Goal: Communication & Community: Answer question/provide support

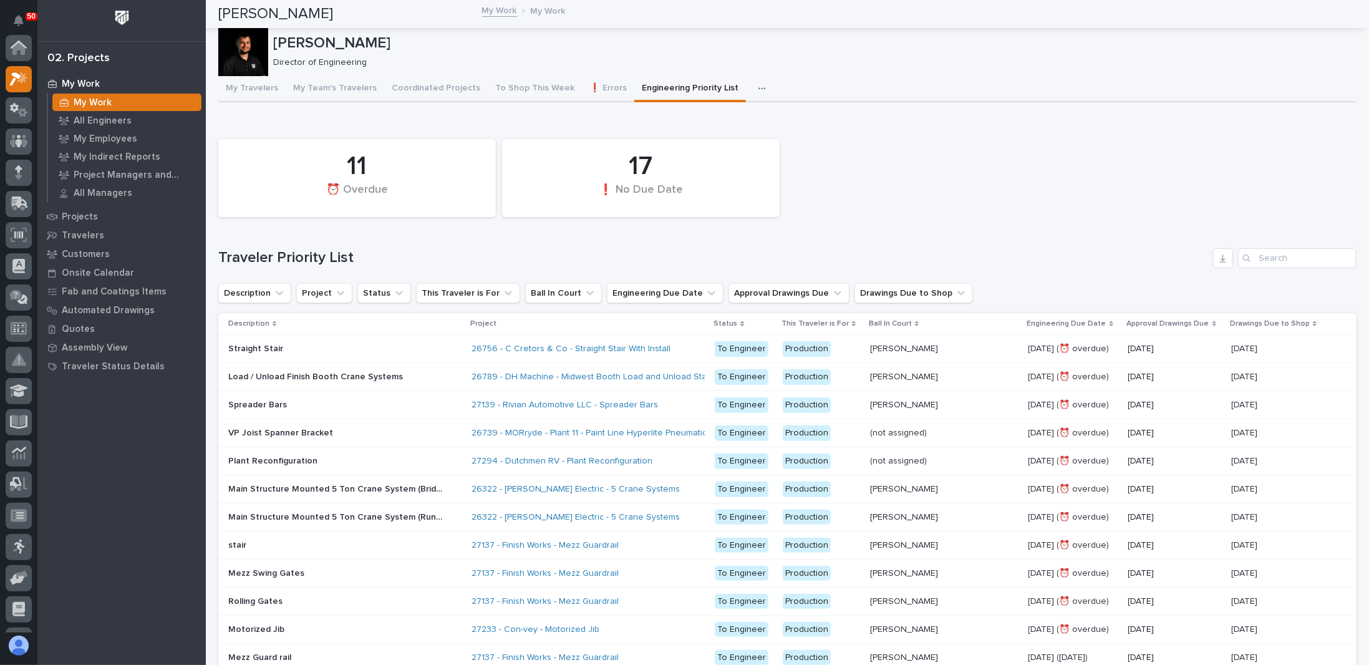
scroll to position [31, 0]
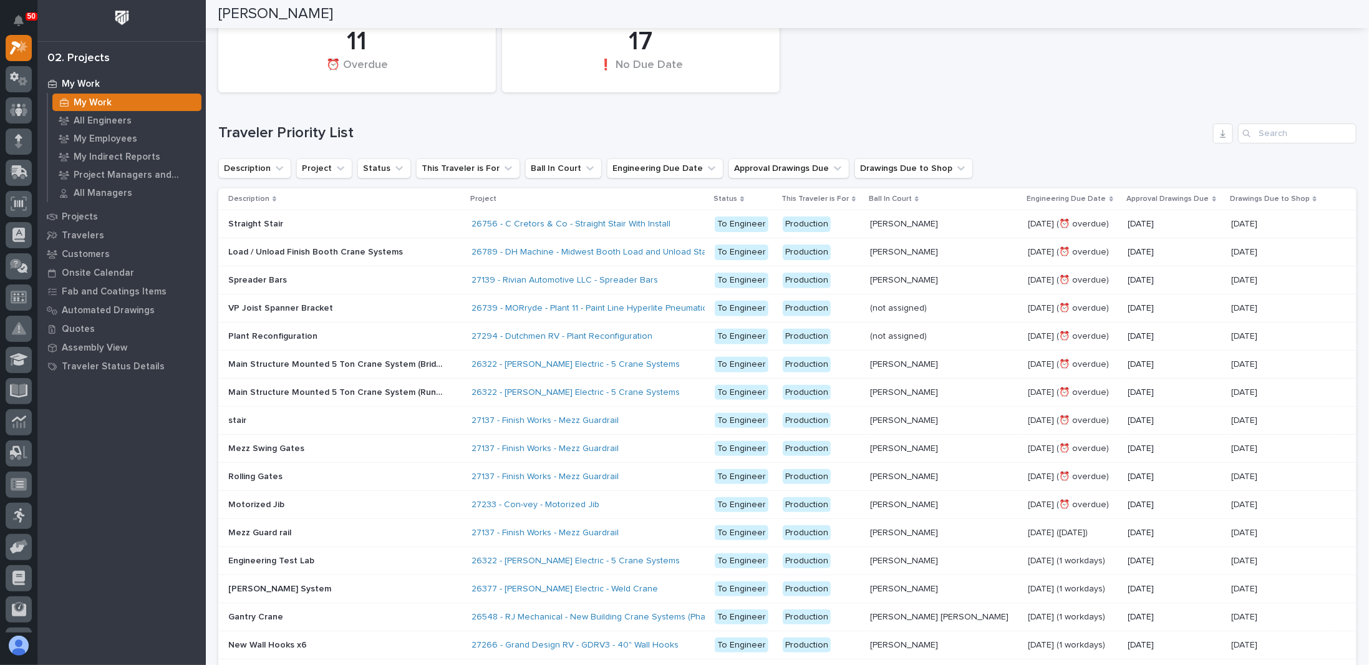
click at [912, 97] on div "11 ⏰ Overdue 17 ❗ No Due Date" at bounding box center [787, 53] width 1150 height 90
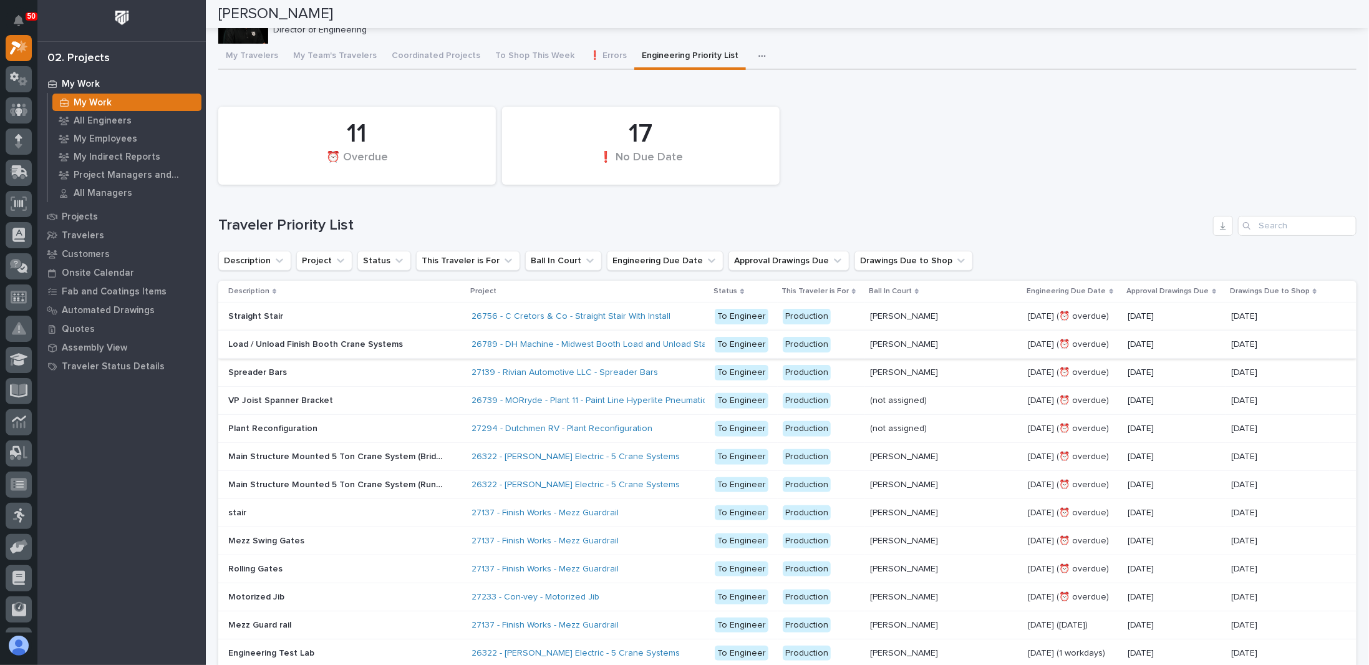
scroll to position [0, 0]
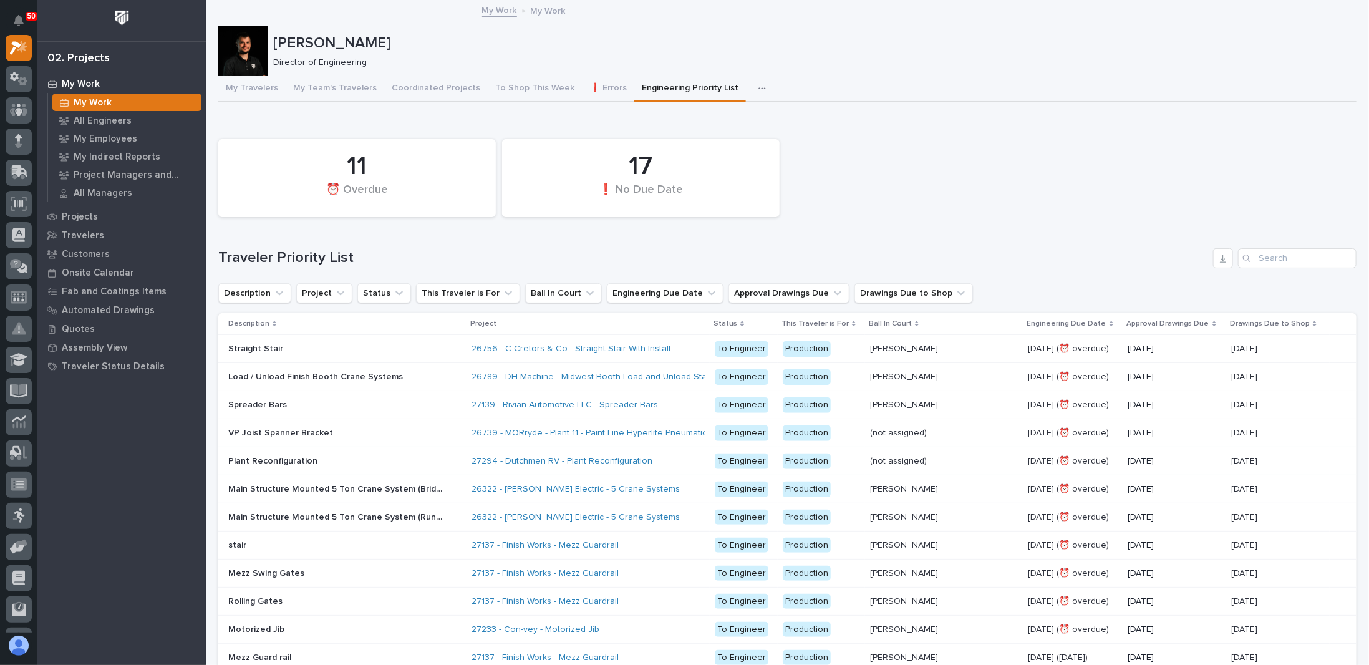
click at [904, 196] on div "11 ⏰ Overdue 17 ❗ No Due Date" at bounding box center [787, 178] width 1150 height 90
click at [849, 148] on div "11 ⏰ Overdue 17 ❗ No Due Date" at bounding box center [787, 178] width 1150 height 90
click at [111, 124] on p "All Engineers" at bounding box center [103, 120] width 58 height 11
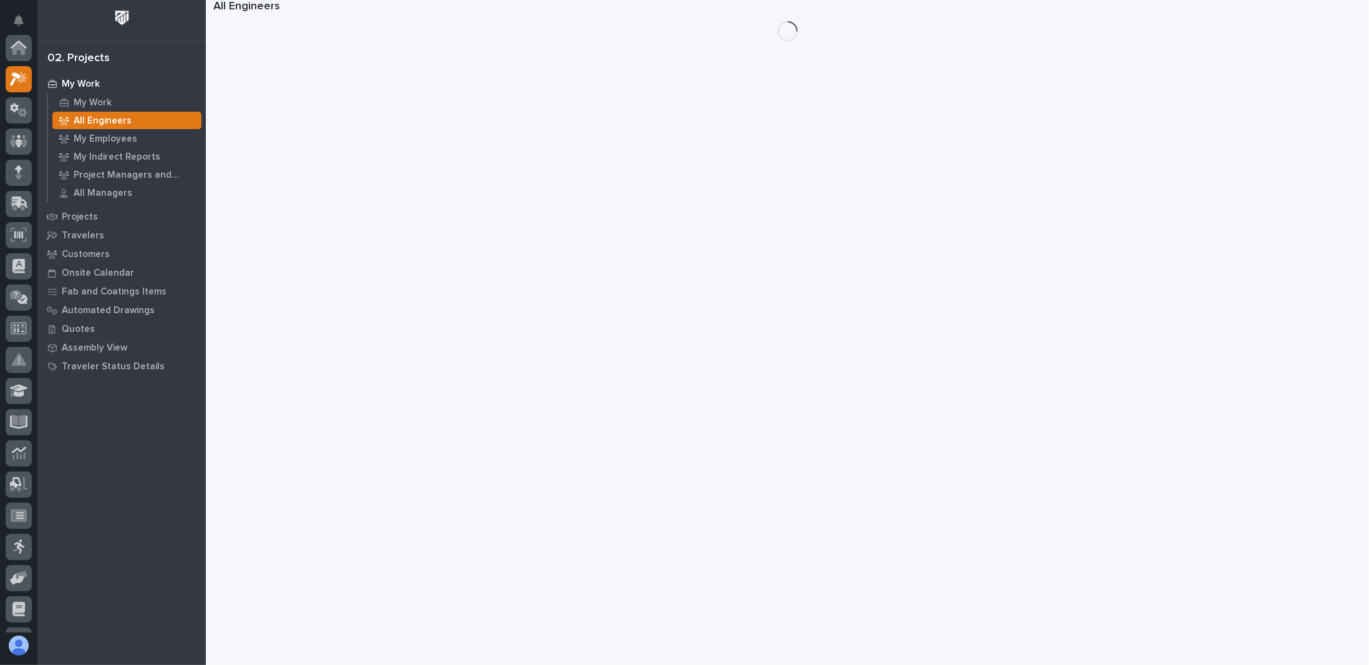
scroll to position [31, 0]
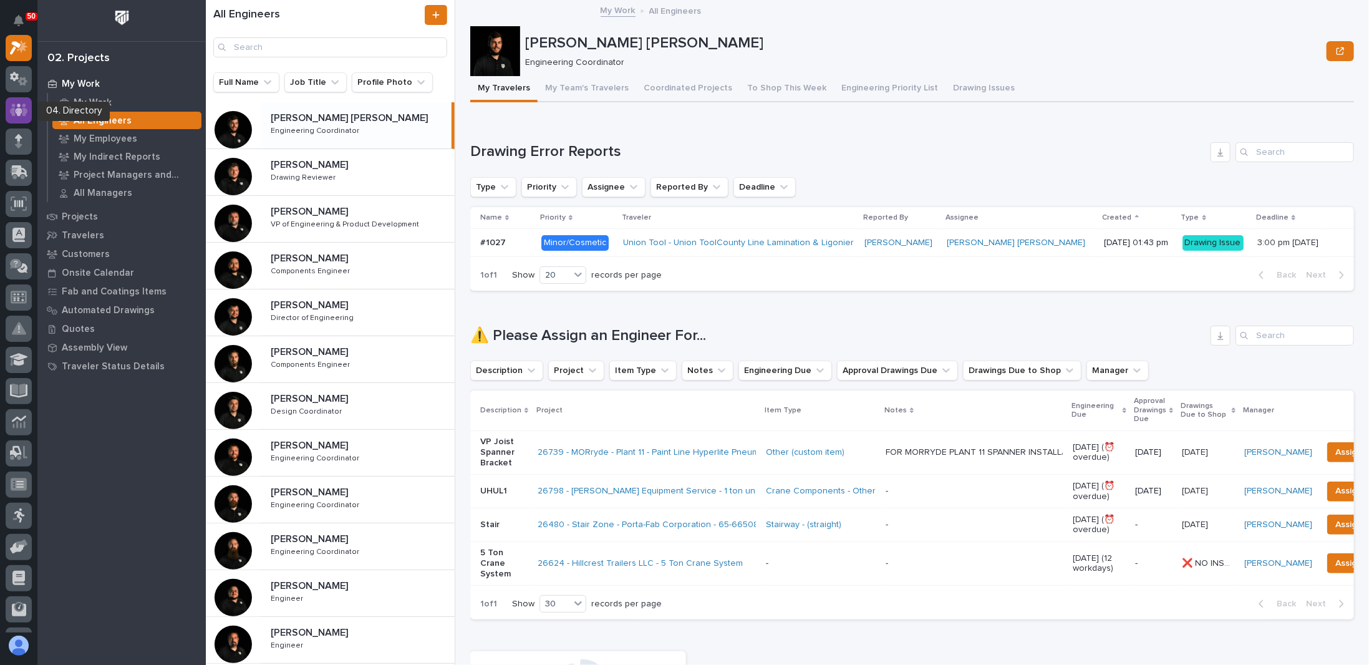
click at [18, 117] on div at bounding box center [19, 110] width 26 height 26
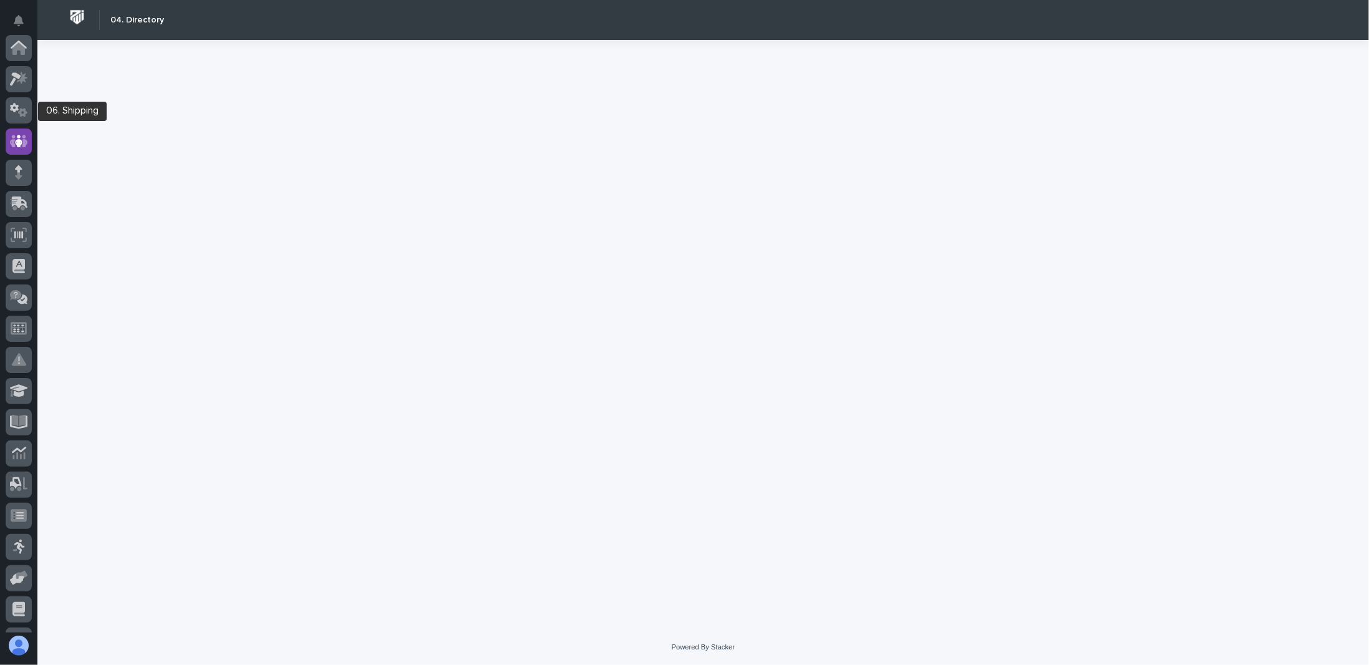
scroll to position [94, 0]
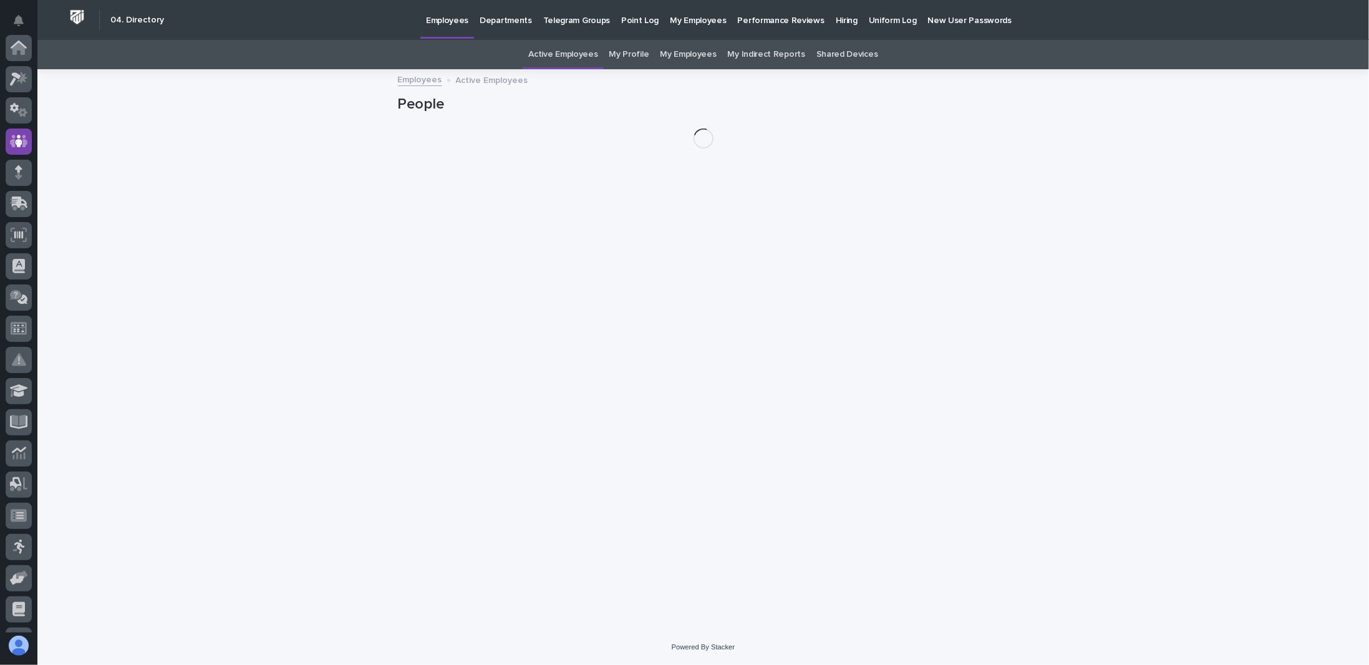
scroll to position [94, 0]
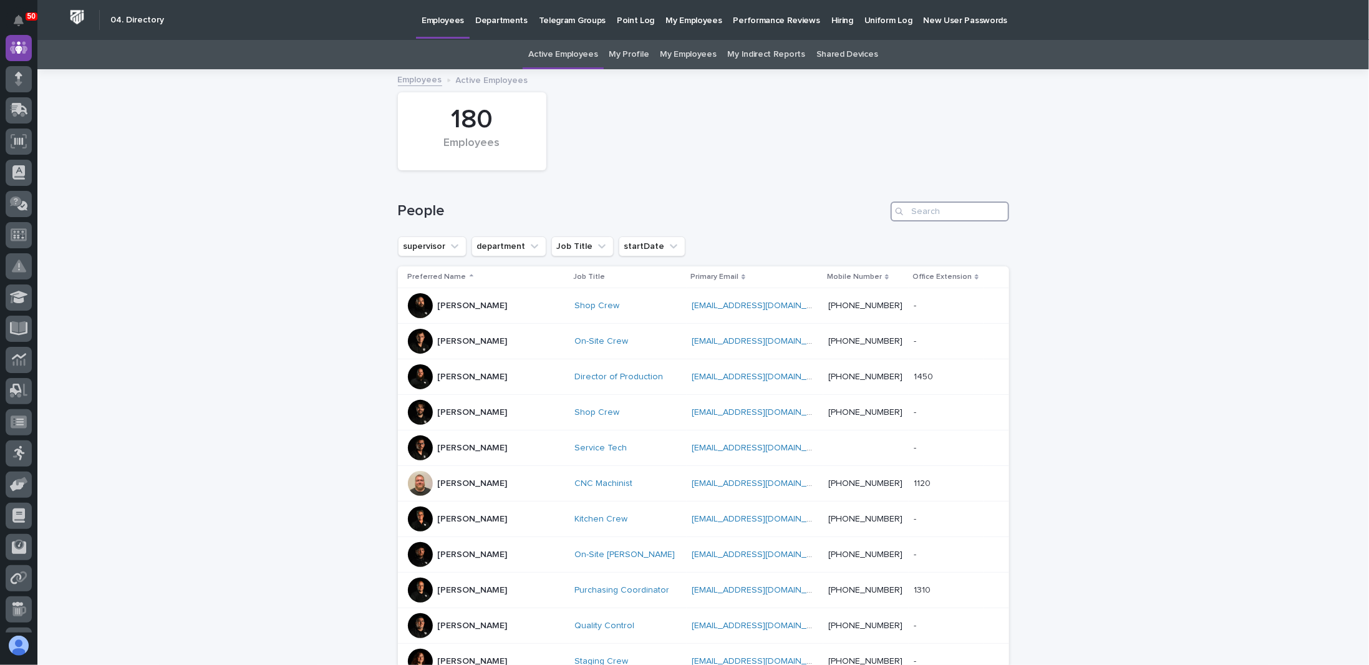
click at [948, 210] on input "Search" at bounding box center [949, 211] width 118 height 20
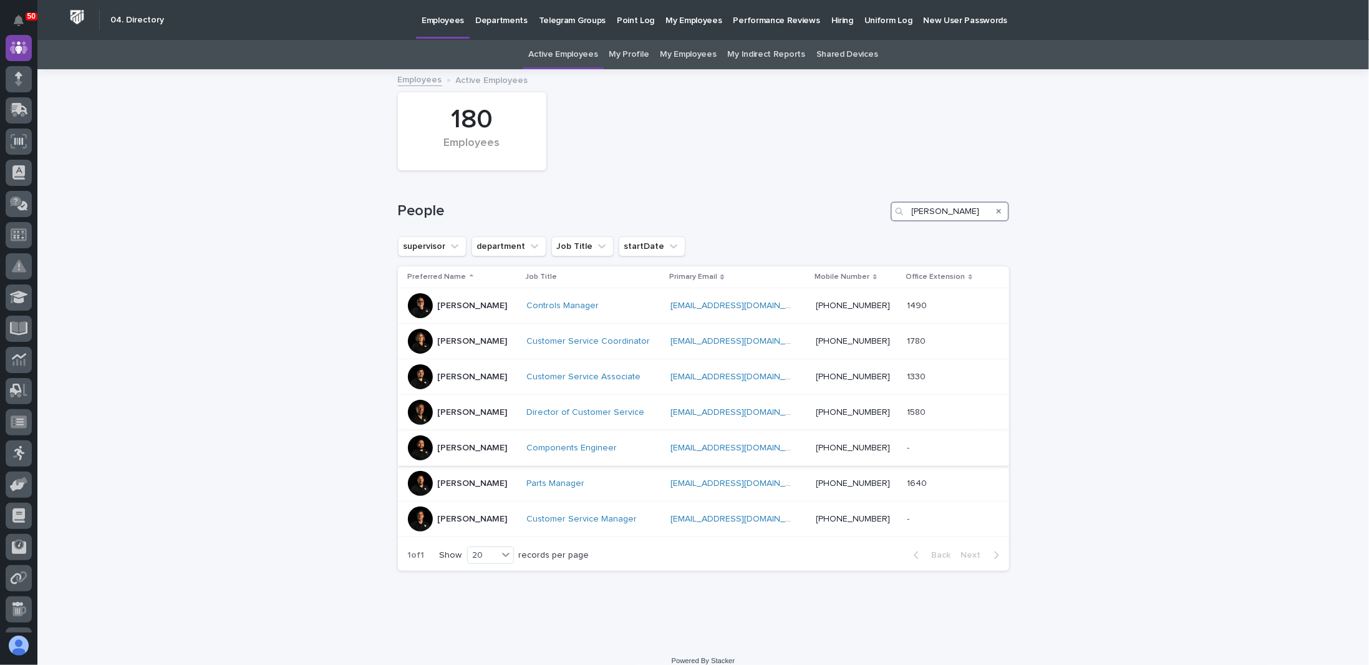
type input "josh"
click at [475, 449] on p "Josh Nakasone" at bounding box center [473, 448] width 70 height 11
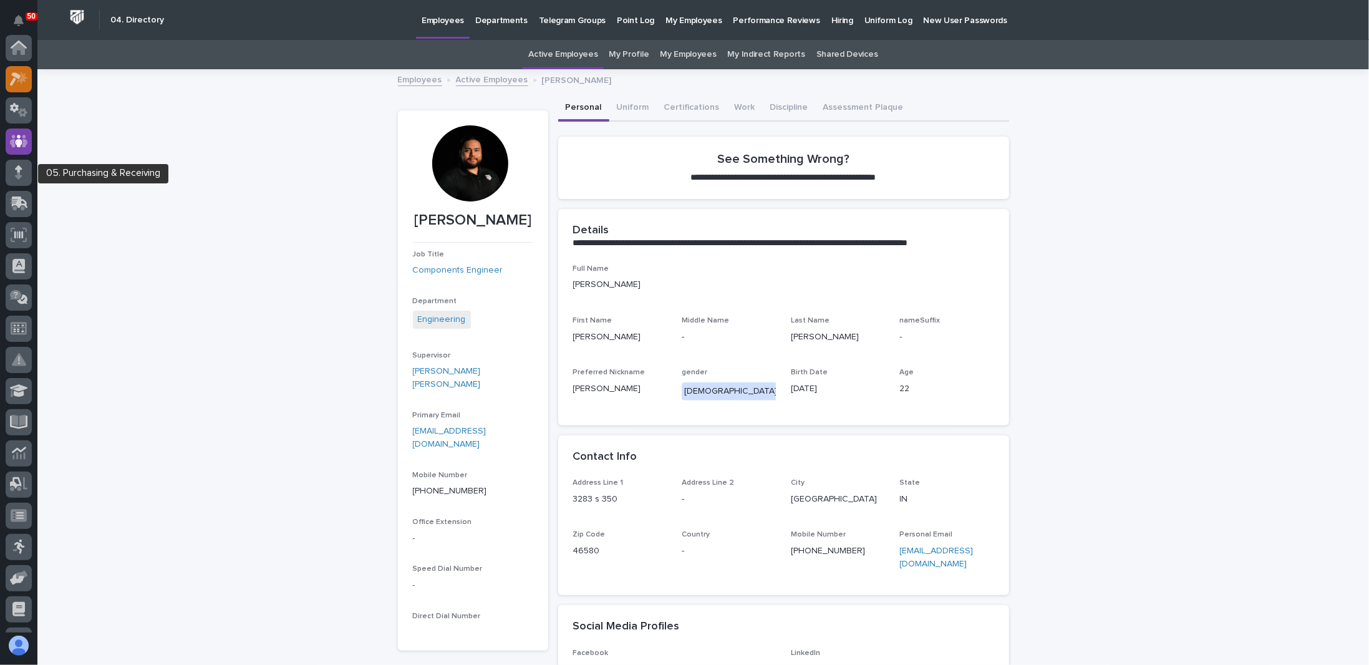
click at [17, 75] on icon at bounding box center [15, 79] width 11 height 14
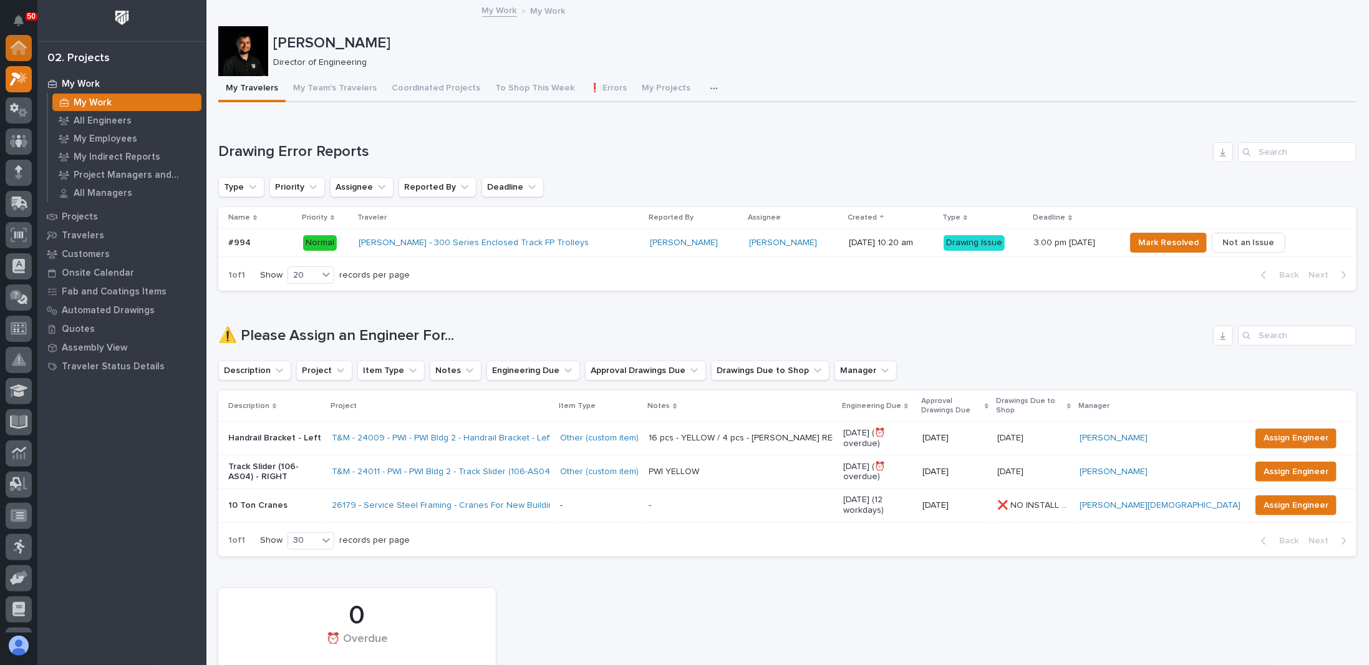
click at [24, 51] on icon at bounding box center [18, 48] width 12 height 12
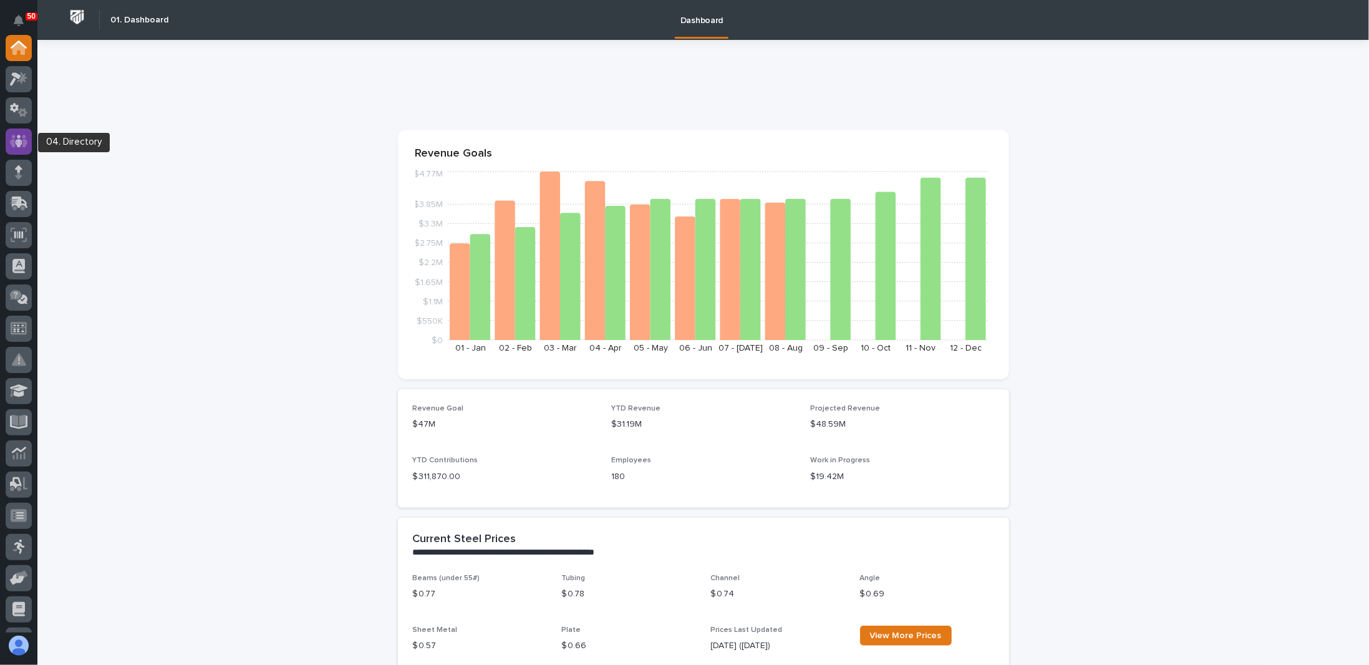
click at [24, 139] on icon at bounding box center [19, 141] width 18 height 14
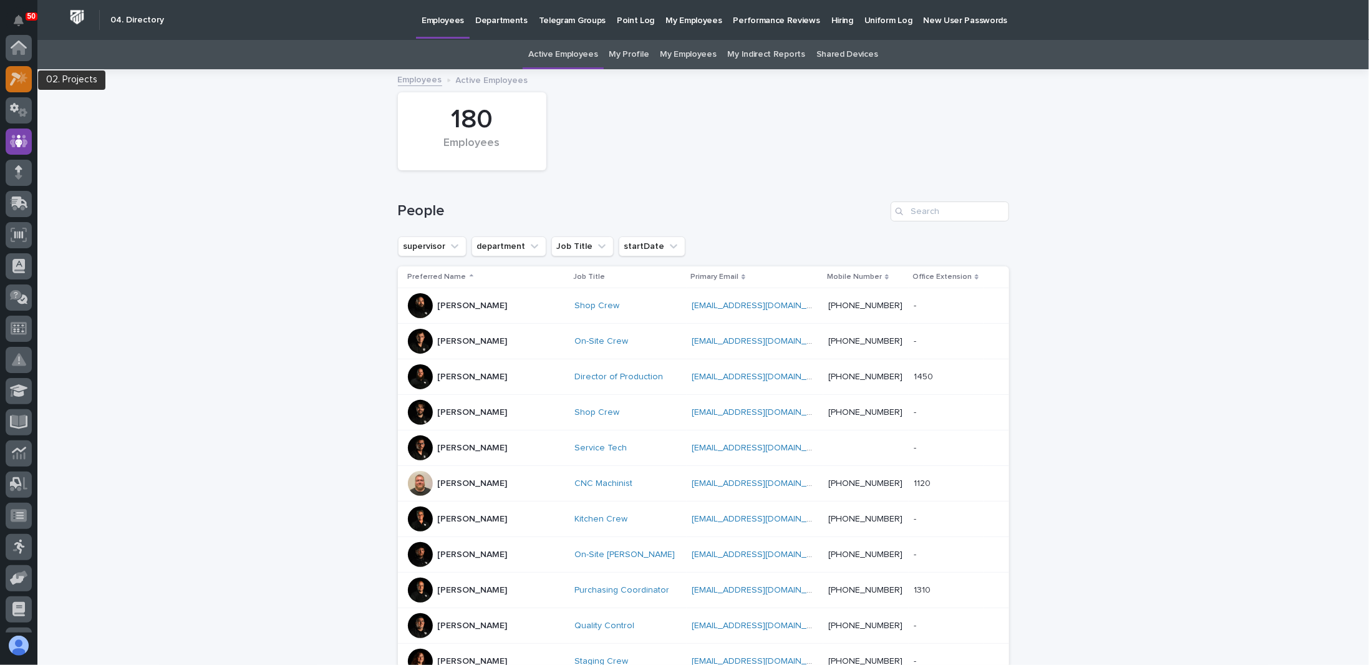
click at [23, 74] on icon at bounding box center [22, 77] width 11 height 12
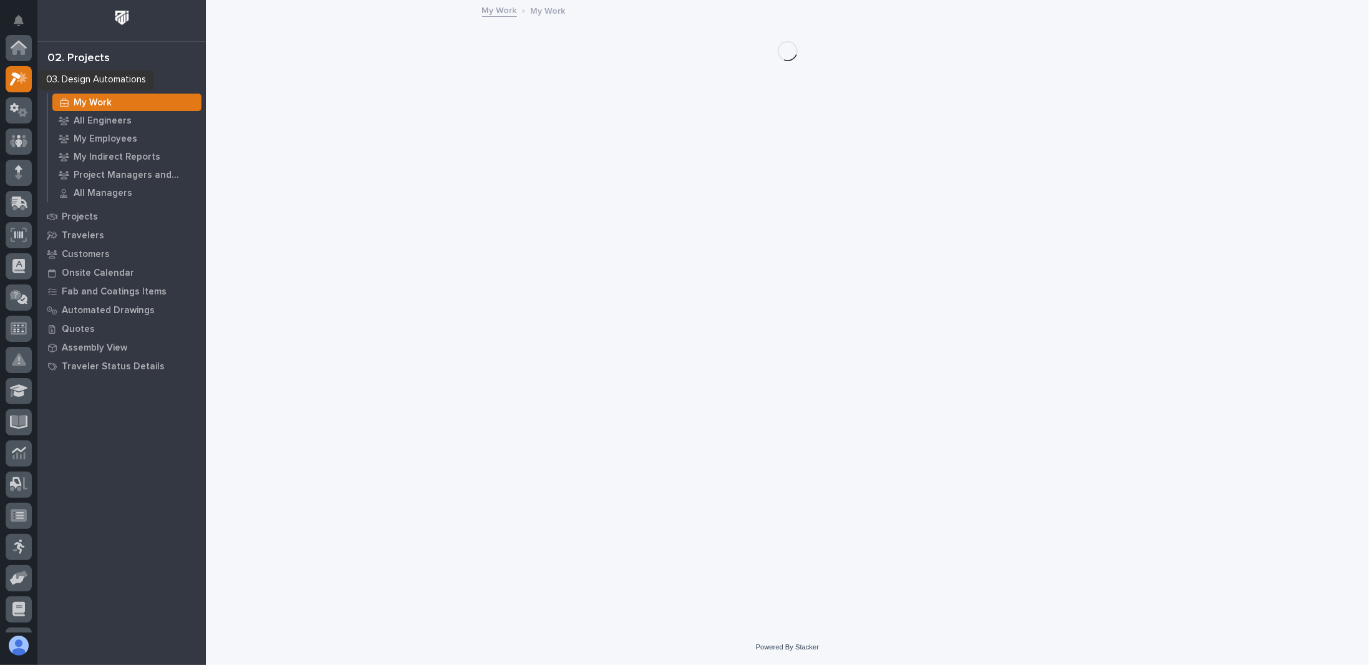
scroll to position [31, 0]
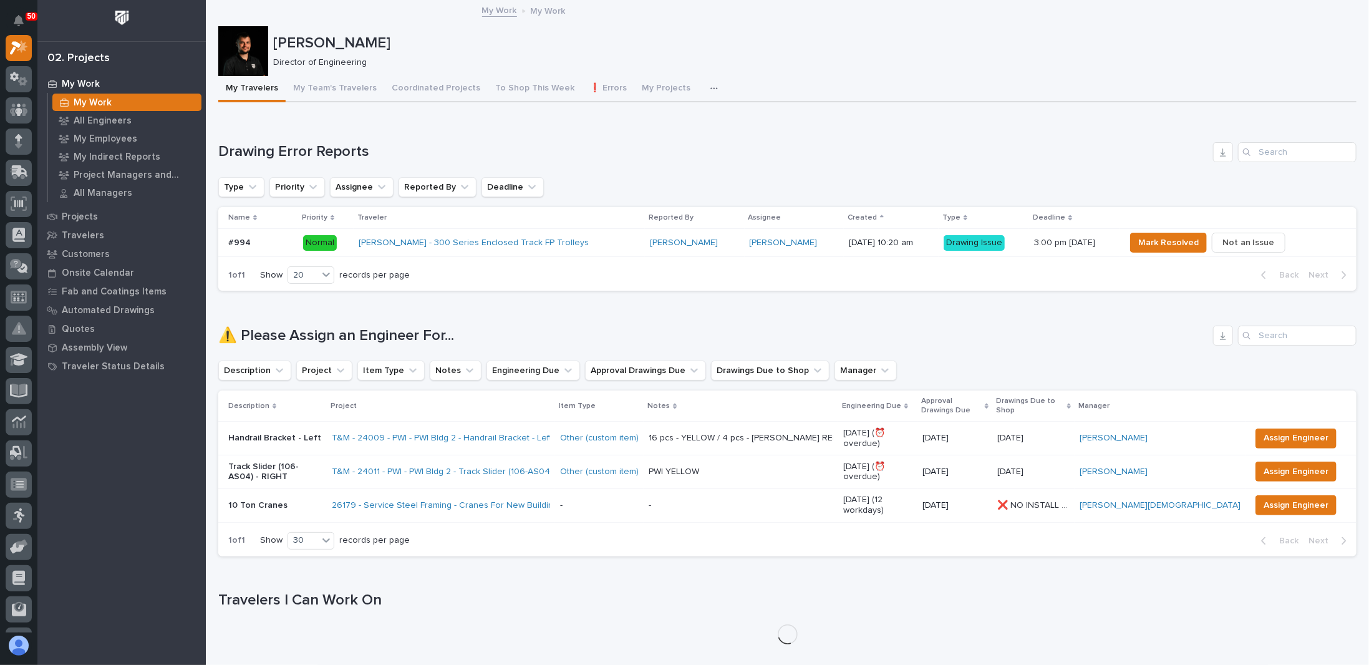
click at [710, 87] on icon "button" at bounding box center [713, 88] width 7 height 9
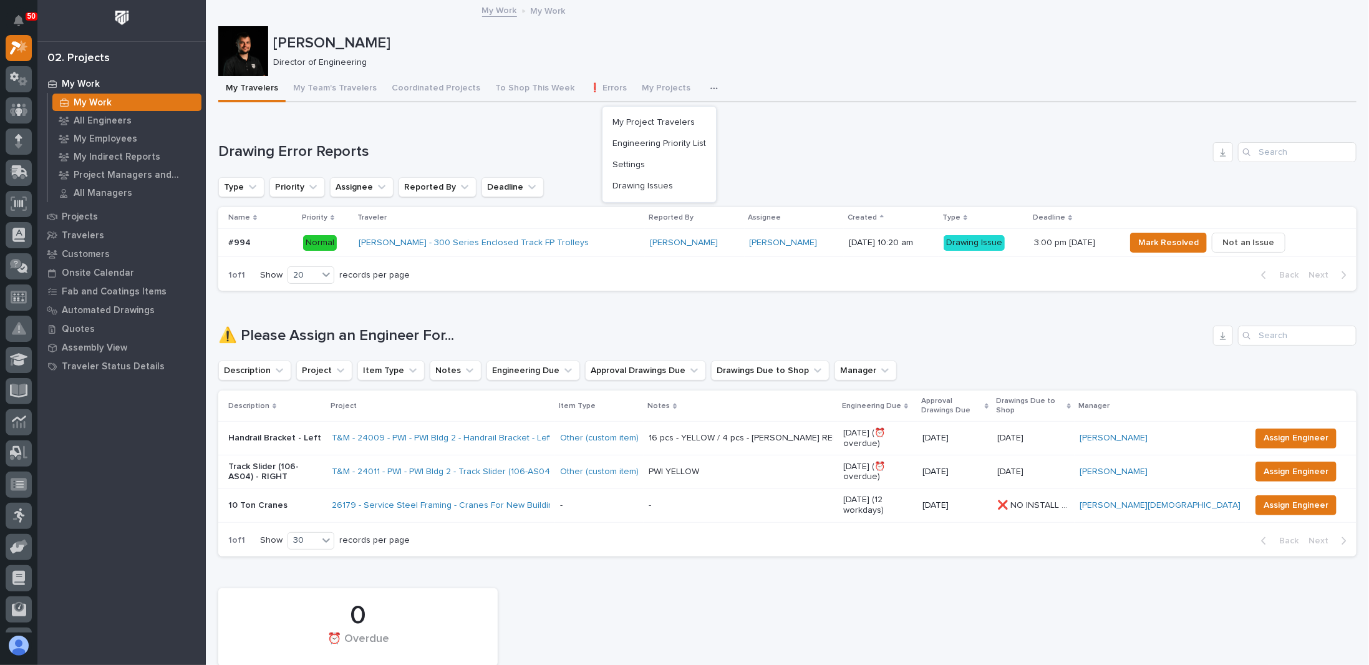
click at [727, 38] on p "[PERSON_NAME]" at bounding box center [812, 43] width 1078 height 18
click at [340, 89] on button "My Team's Travelers" at bounding box center [335, 89] width 99 height 26
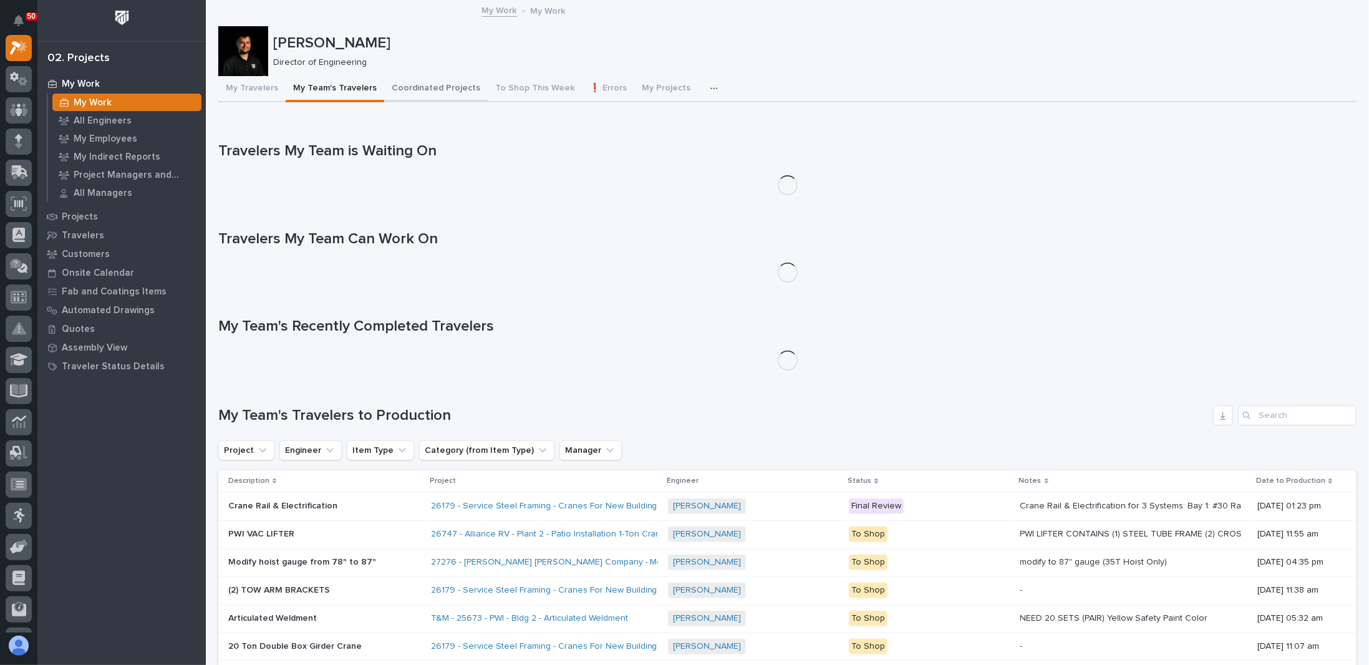
click at [408, 90] on button "Coordinated Projects" at bounding box center [436, 89] width 104 height 26
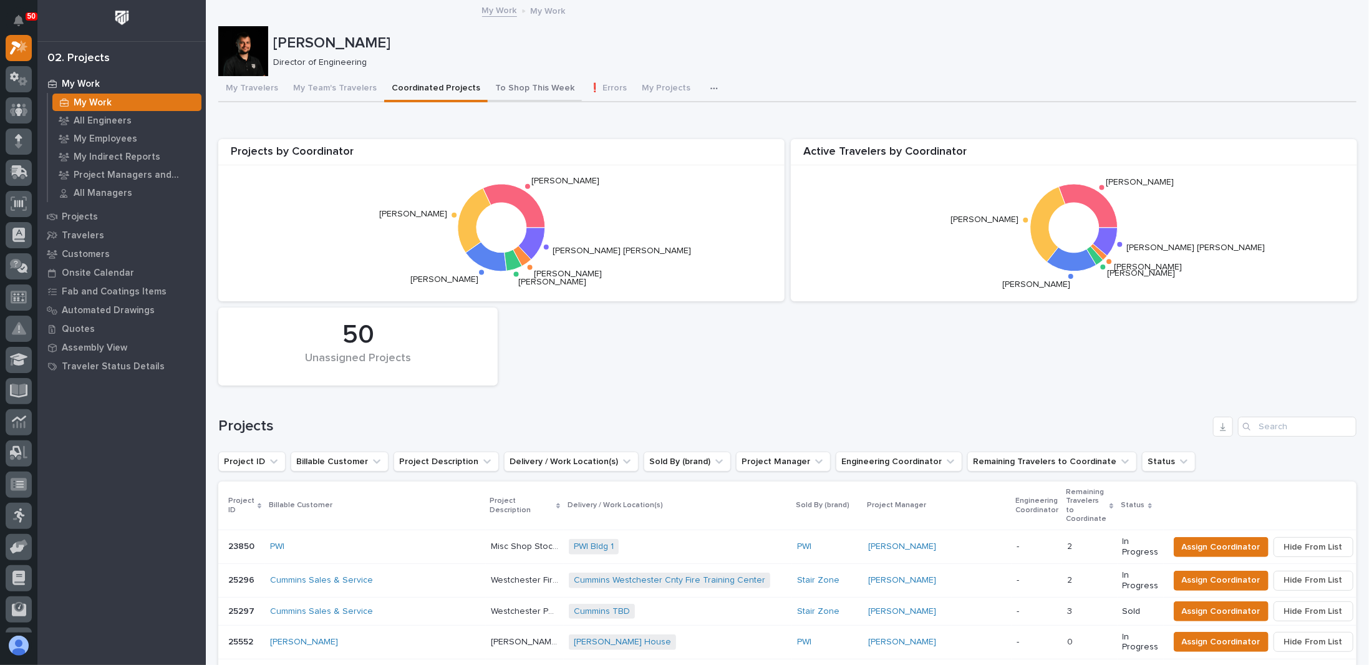
click at [512, 90] on button "To Shop This Week" at bounding box center [535, 89] width 94 height 26
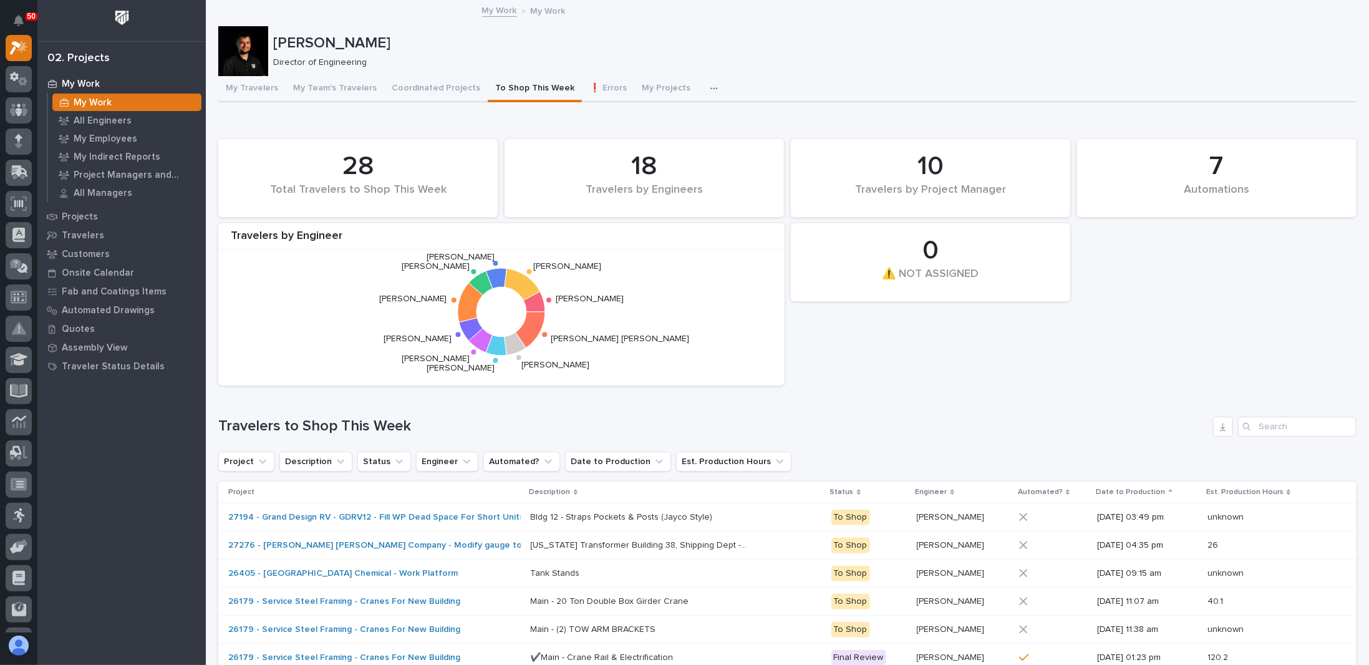
click at [842, 377] on div "7 Automations 28 Total Travelers to Shop This Week 0 ⚠️ NOT ASSIGNED 18 Travele…" at bounding box center [787, 262] width 1150 height 259
click at [1210, 46] on p "[PERSON_NAME]" at bounding box center [812, 43] width 1078 height 18
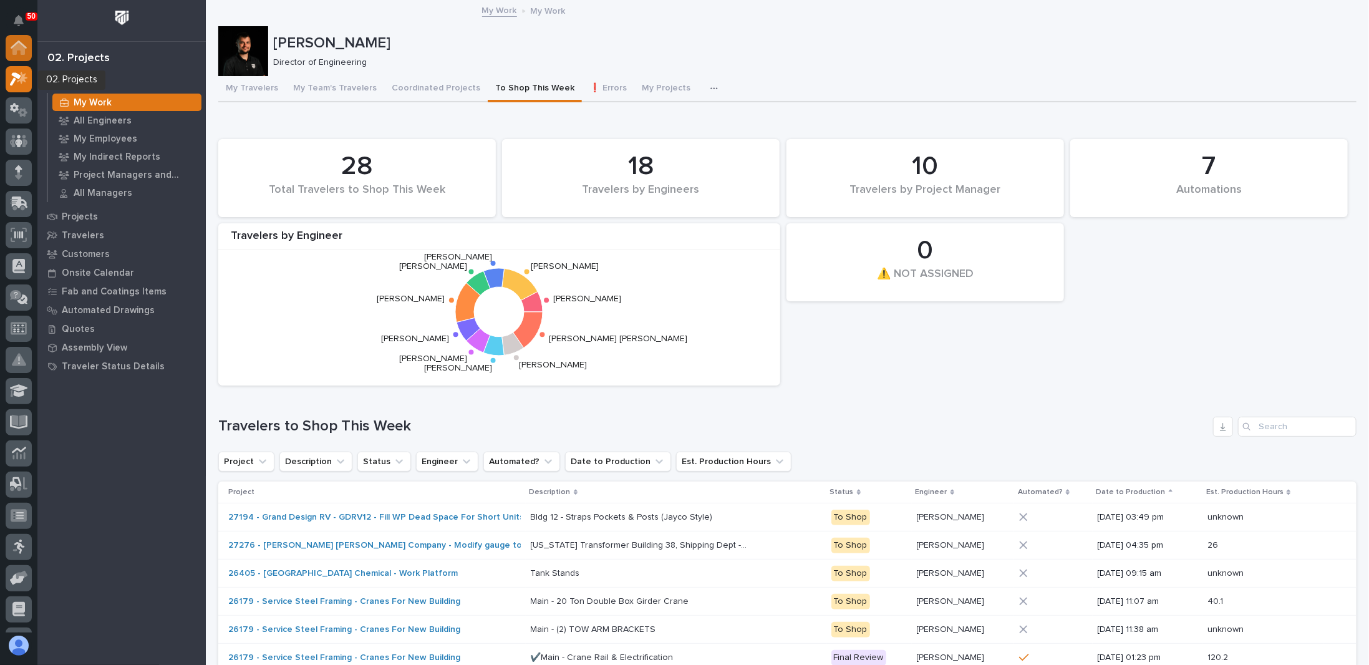
click at [20, 54] on icon at bounding box center [19, 48] width 16 height 14
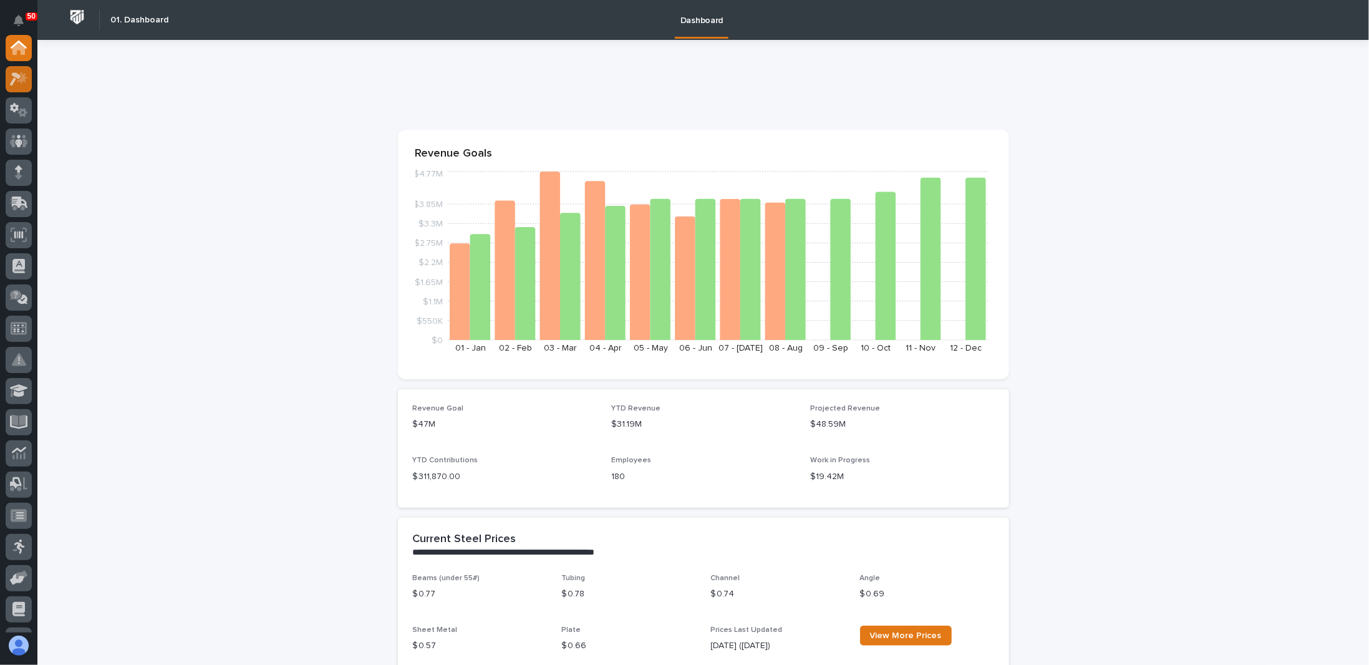
click at [18, 81] on icon at bounding box center [22, 77] width 11 height 12
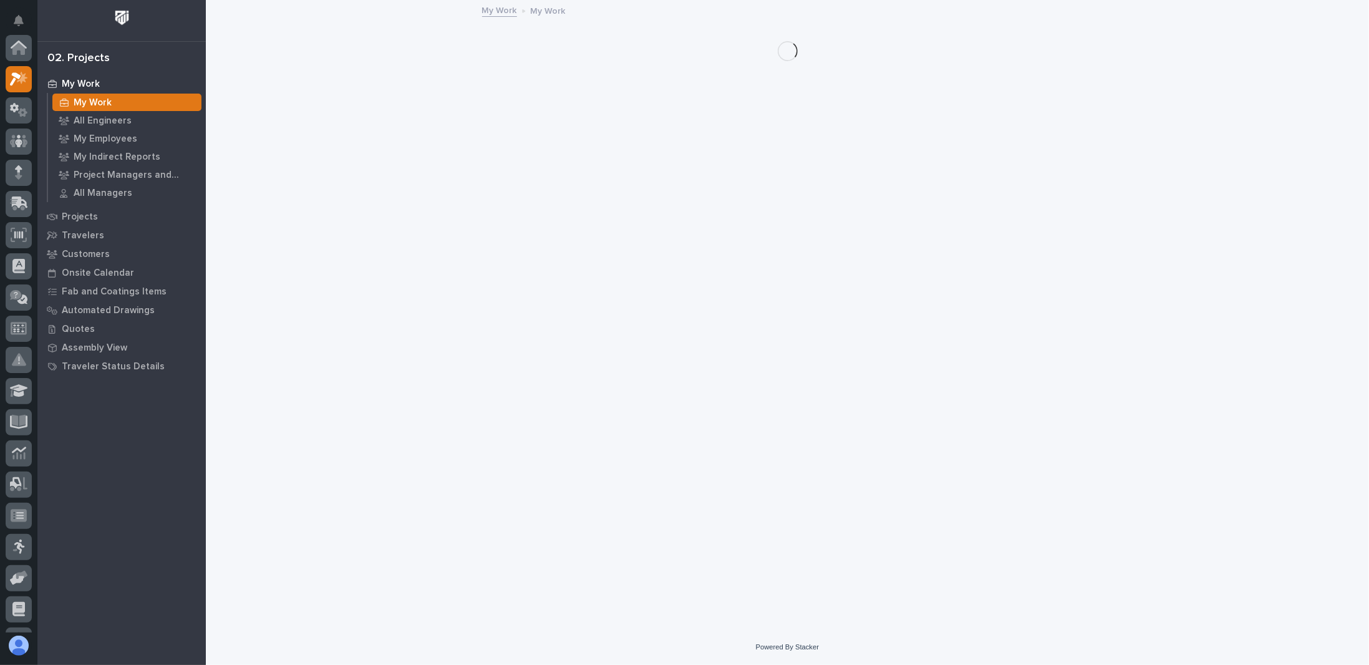
scroll to position [31, 0]
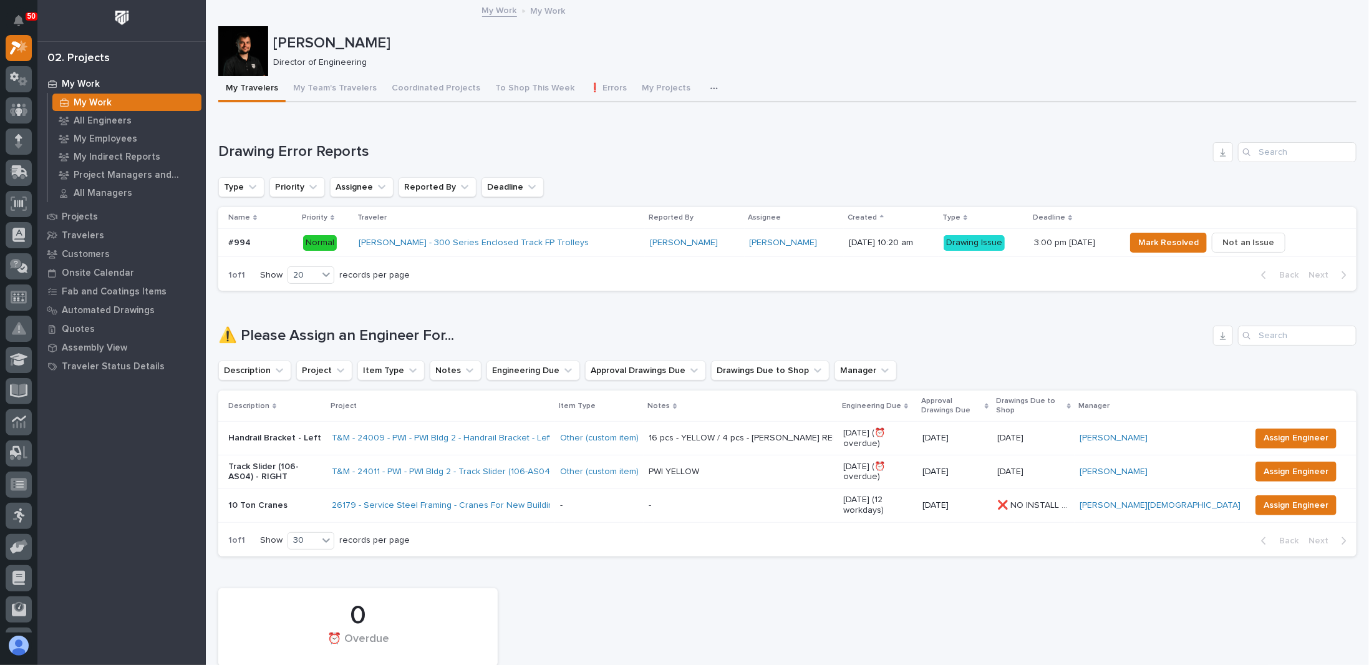
click at [710, 90] on icon "button" at bounding box center [713, 88] width 7 height 9
click at [410, 94] on button "Coordinated Projects" at bounding box center [436, 89] width 104 height 26
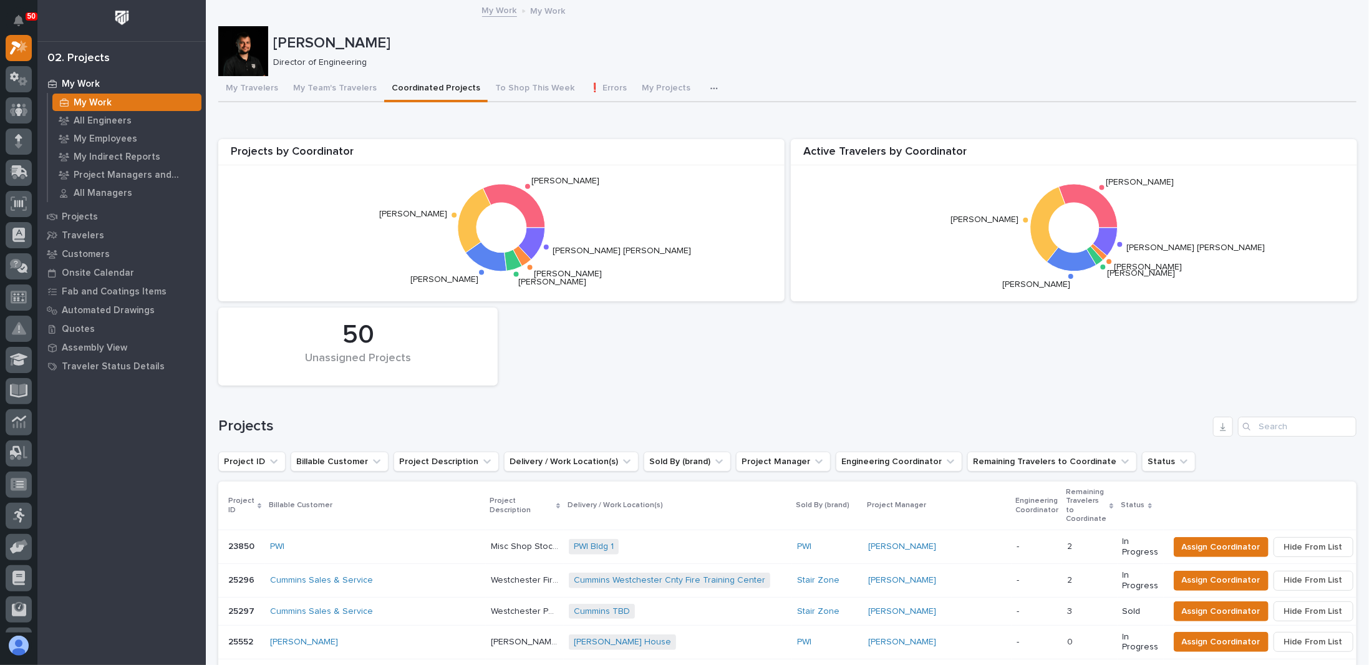
click at [710, 91] on div "button" at bounding box center [716, 88] width 12 height 9
click at [651, 152] on button "Engineering Priority List" at bounding box center [659, 143] width 104 height 21
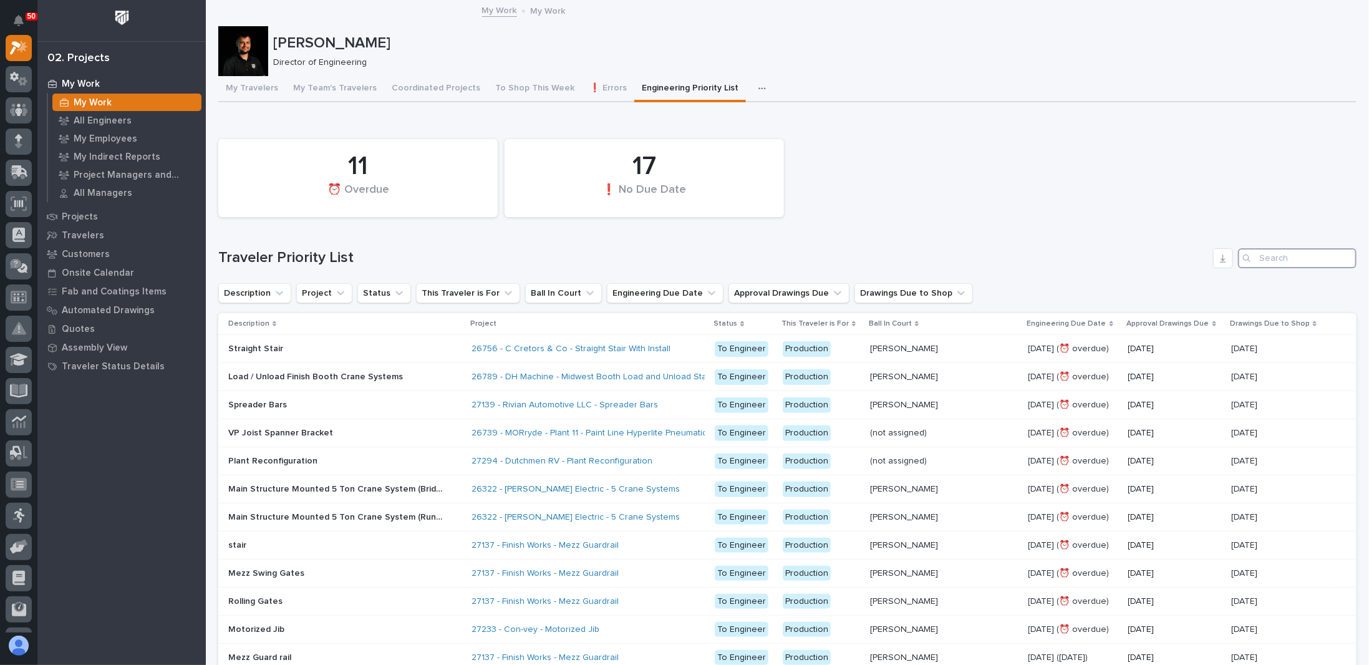
click at [1258, 253] on input "Search" at bounding box center [1297, 258] width 118 height 20
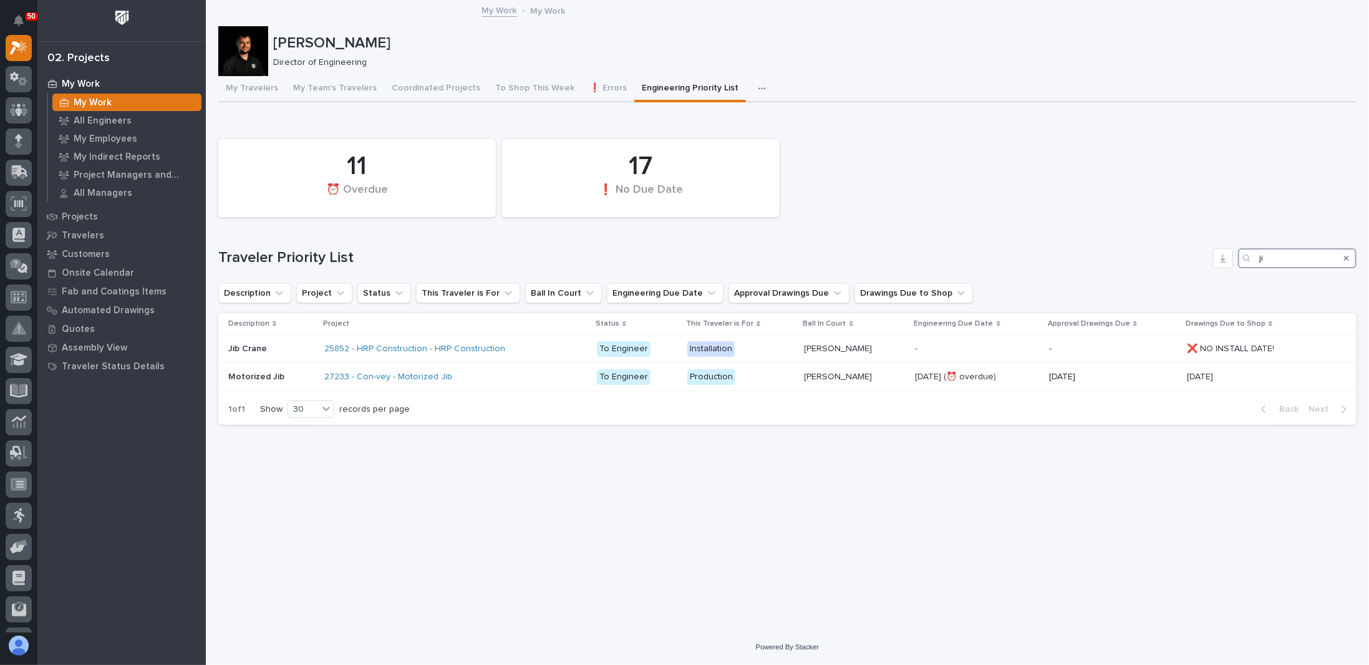
type input "j"
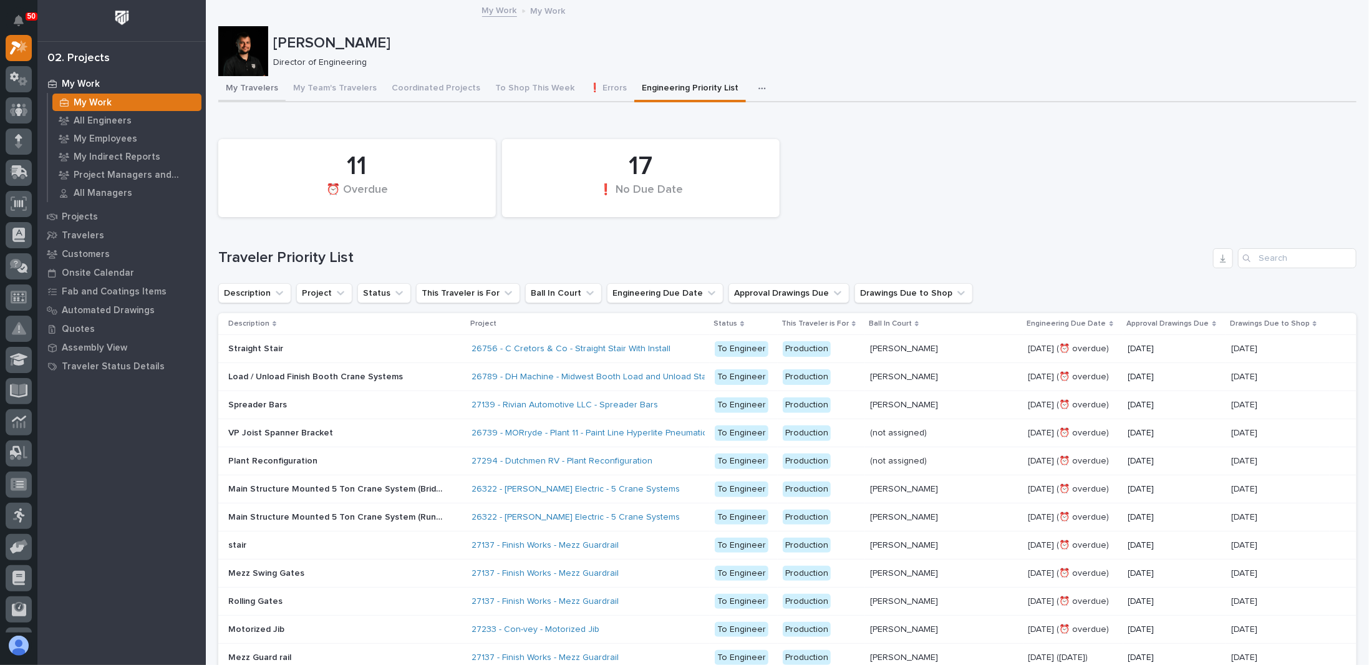
drag, startPoint x: 344, startPoint y: 85, endPoint x: 259, endPoint y: 93, distance: 85.1
click at [344, 85] on button "My Team's Travelers" at bounding box center [335, 89] width 99 height 26
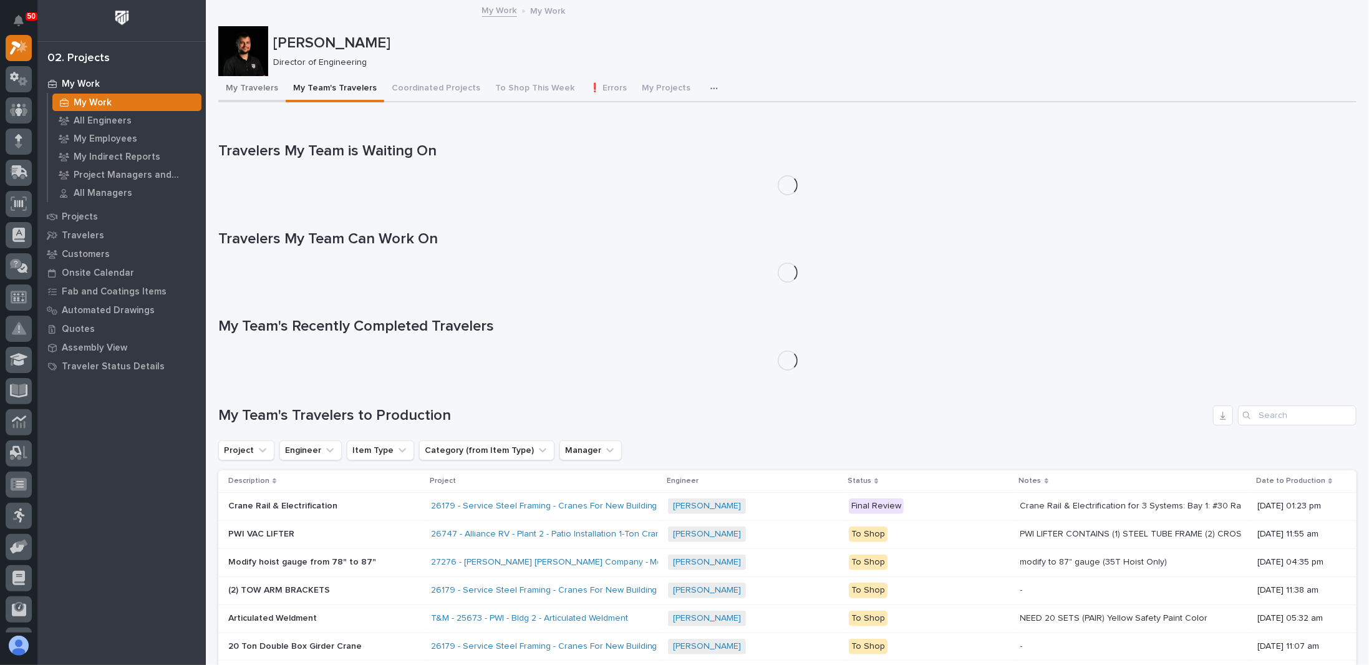
click at [255, 93] on button "My Travelers" at bounding box center [251, 89] width 67 height 26
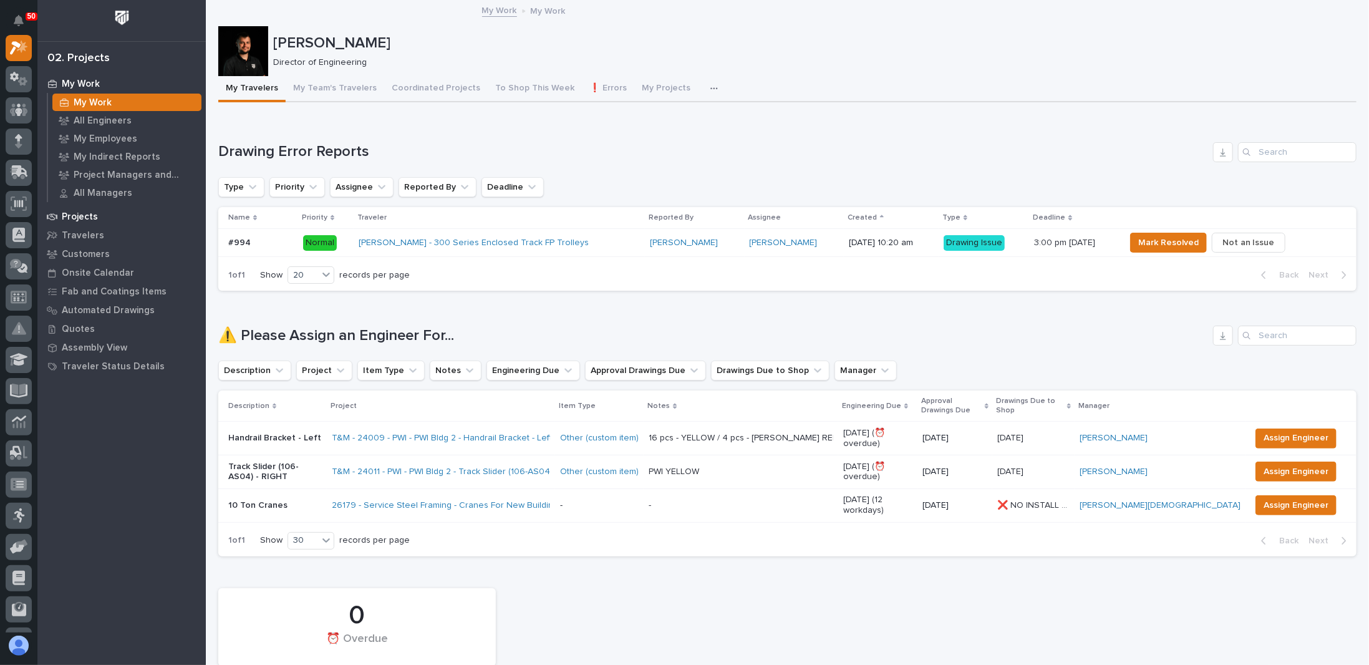
click at [88, 221] on p "Projects" at bounding box center [80, 216] width 36 height 11
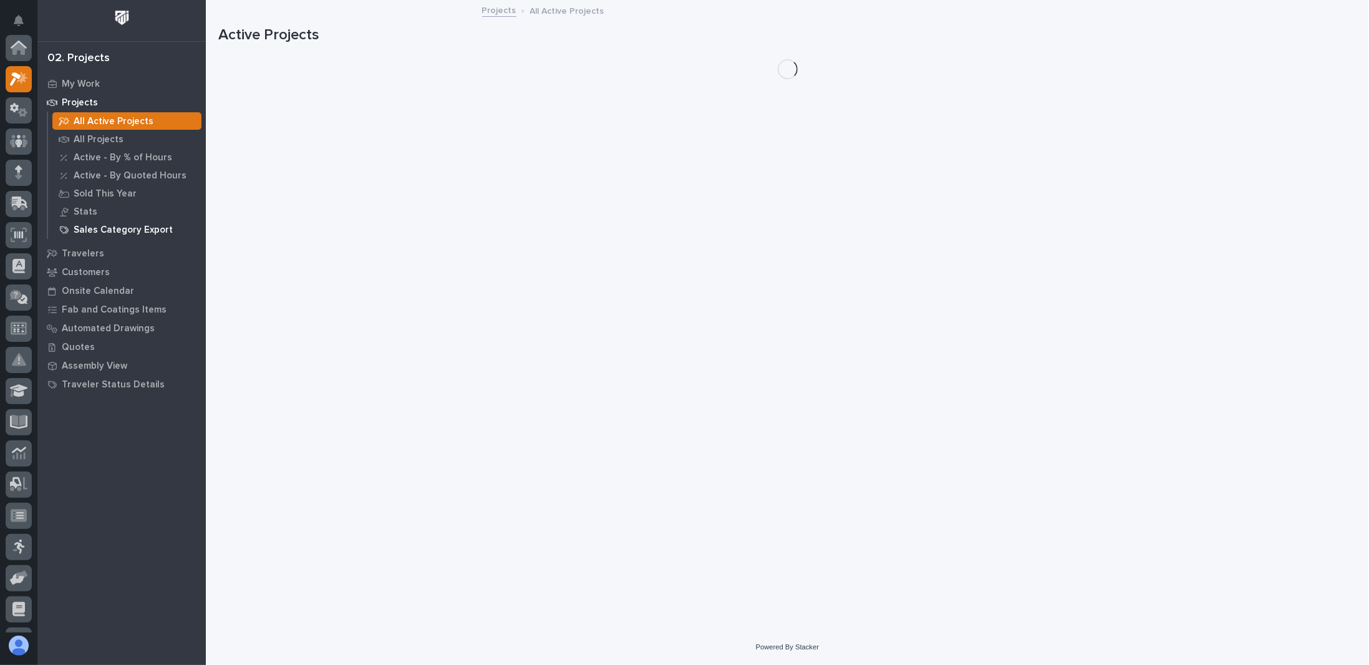
scroll to position [31, 0]
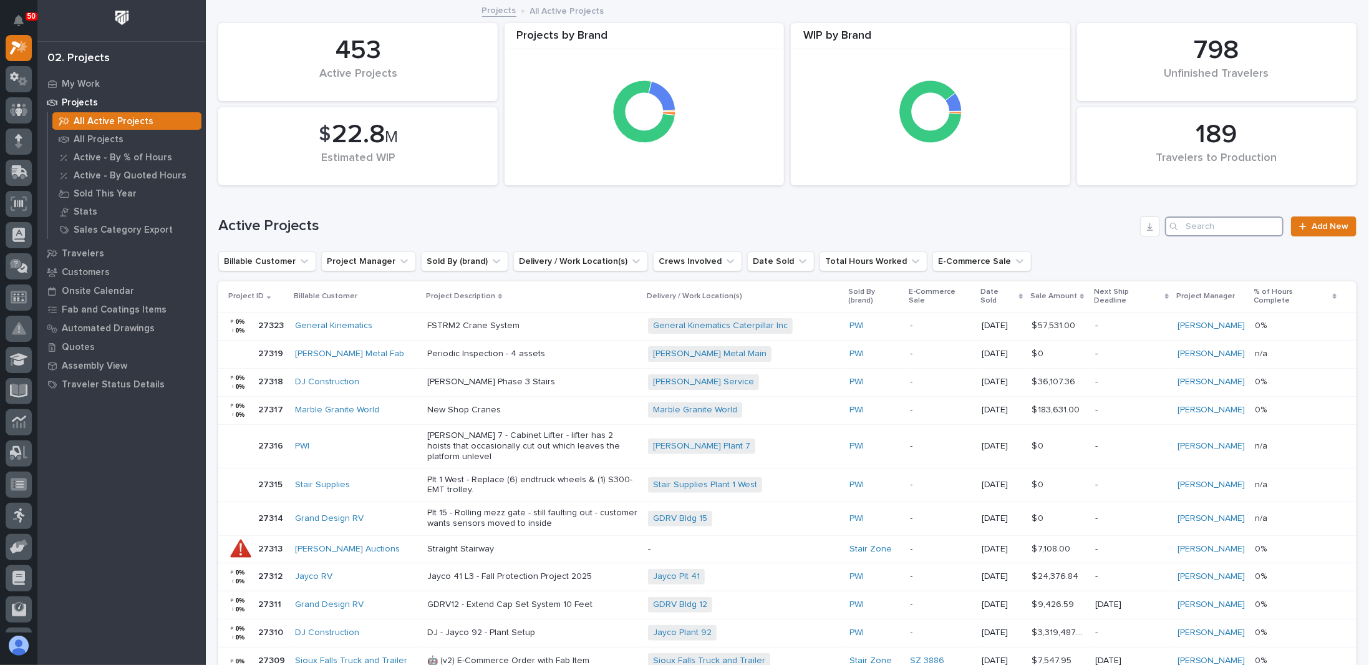
click at [1218, 216] on input "Search" at bounding box center [1224, 226] width 118 height 20
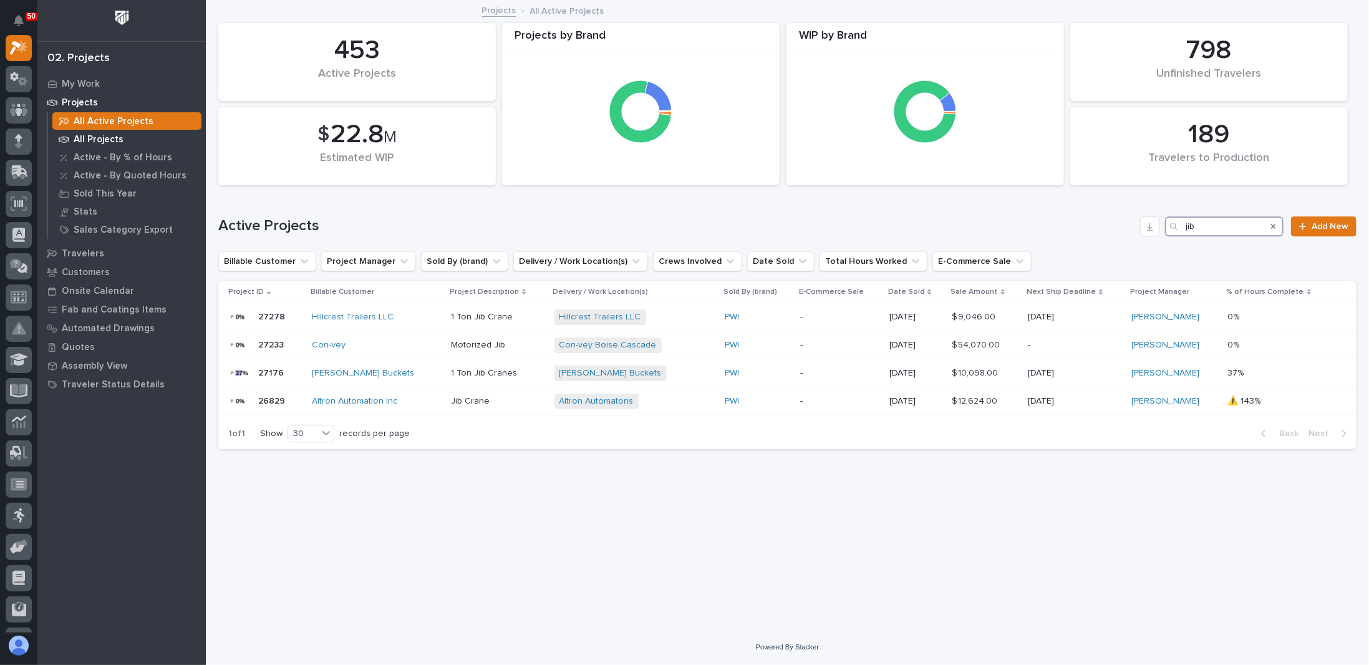
type input "jib"
click at [93, 143] on p "All Projects" at bounding box center [99, 139] width 50 height 11
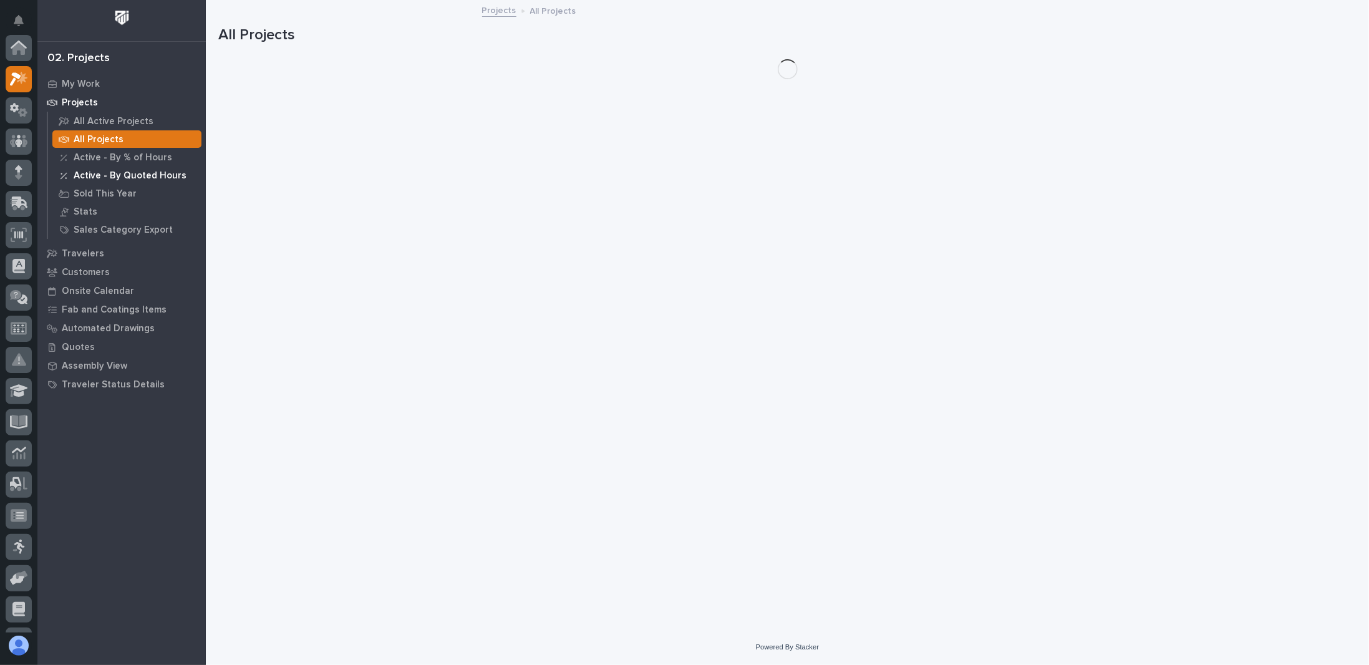
scroll to position [31, 0]
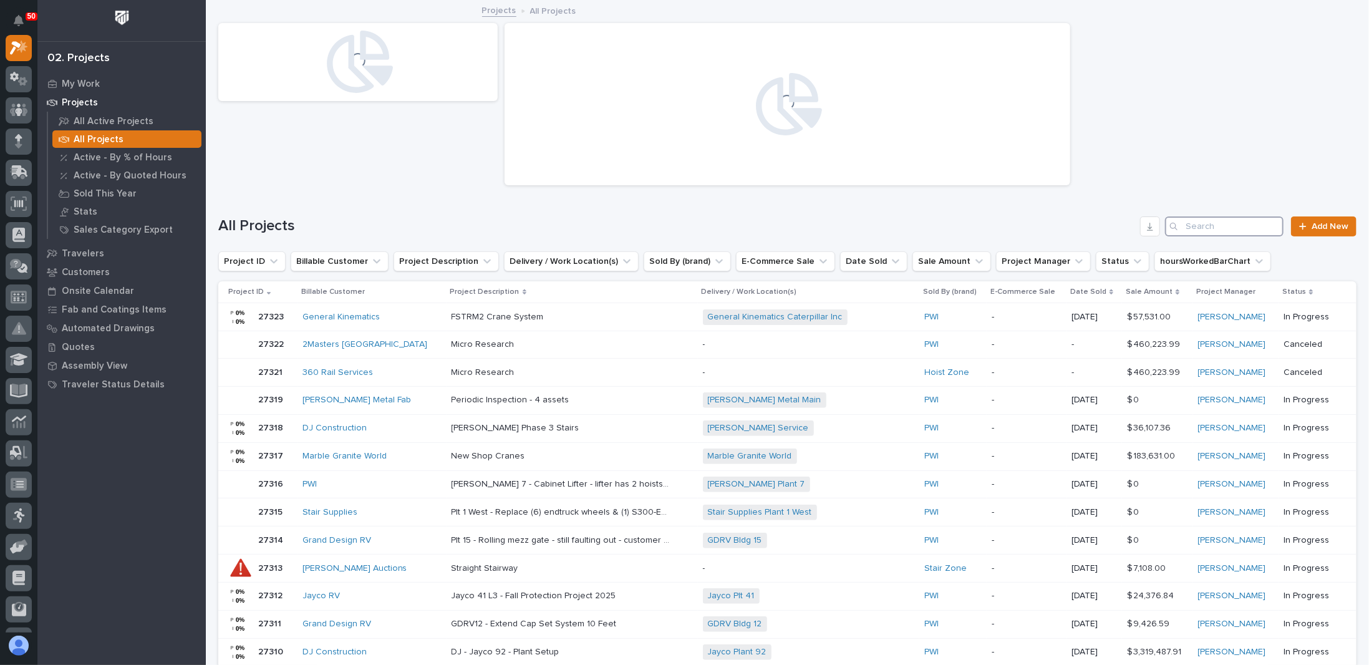
click at [1234, 229] on input "Search" at bounding box center [1224, 226] width 118 height 20
type input "jib"
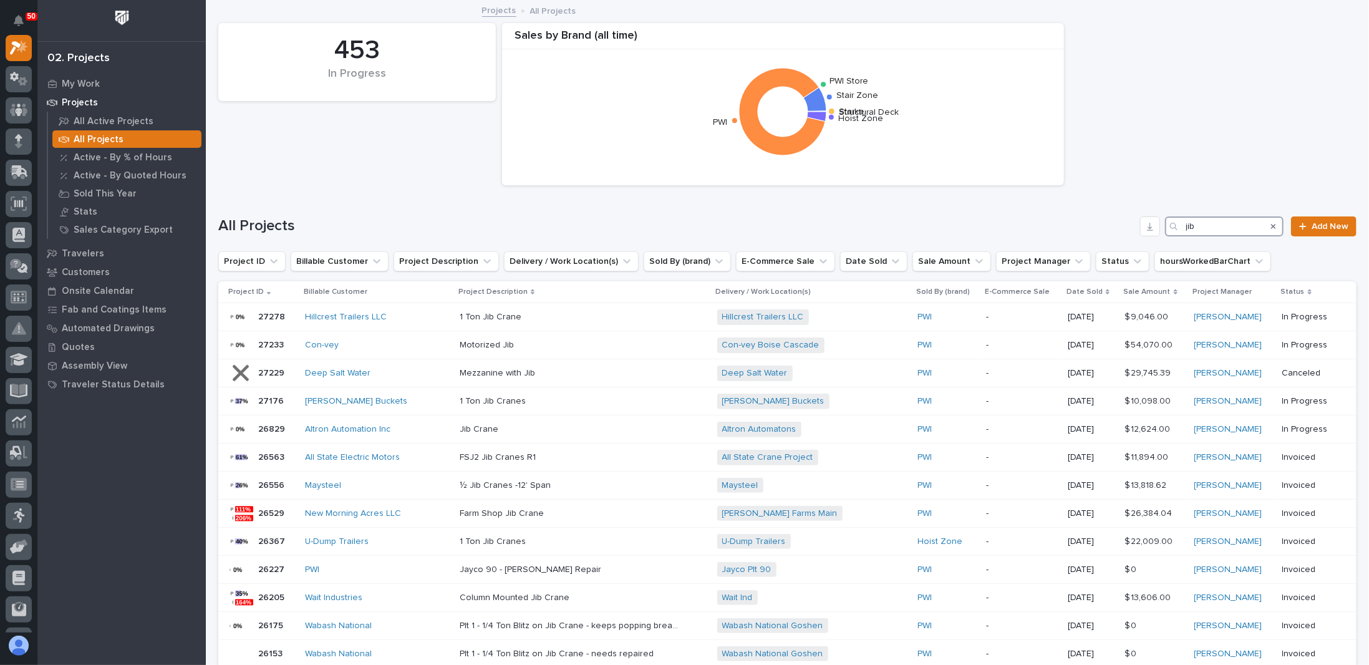
click at [1228, 226] on input "jib" at bounding box center [1224, 226] width 118 height 20
drag, startPoint x: 1228, startPoint y: 226, endPoint x: 1006, endPoint y: 216, distance: 221.6
click at [1013, 215] on div "All Projects jib Add New" at bounding box center [787, 221] width 1138 height 60
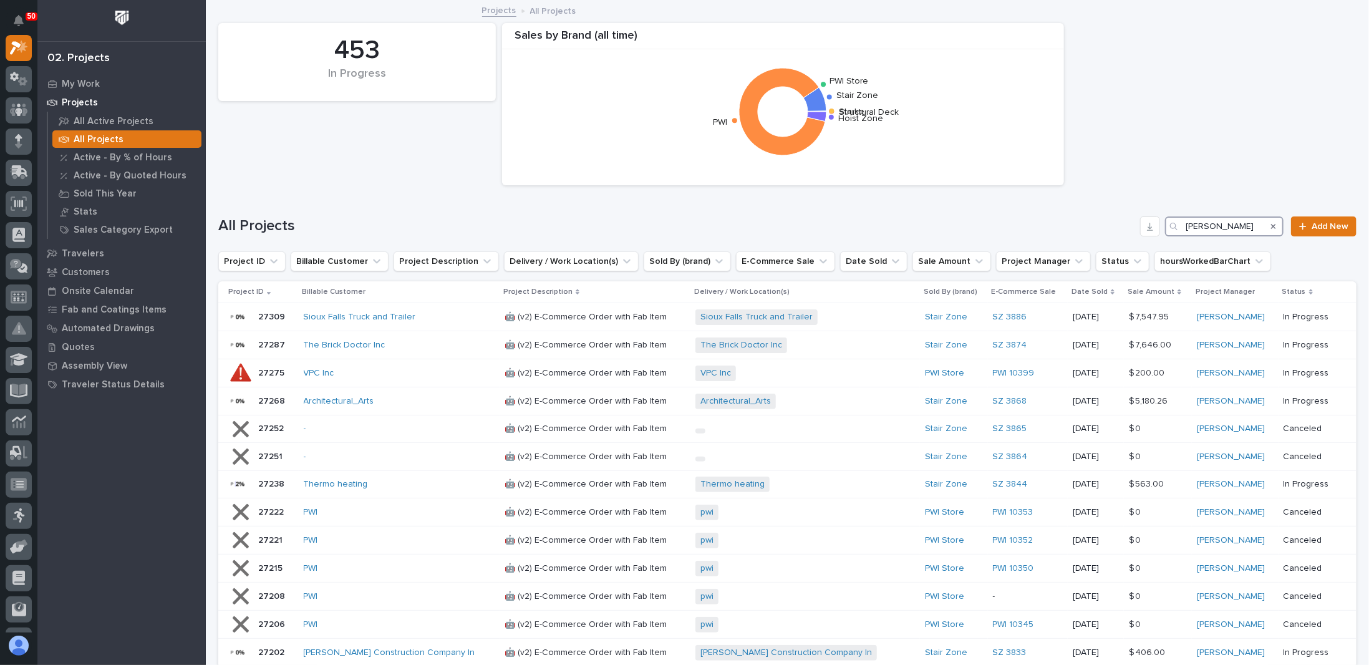
click at [1215, 226] on input "michelle" at bounding box center [1224, 226] width 118 height 20
type input "michelle"
click at [1075, 261] on icon "Project Manager" at bounding box center [1078, 261] width 7 height 4
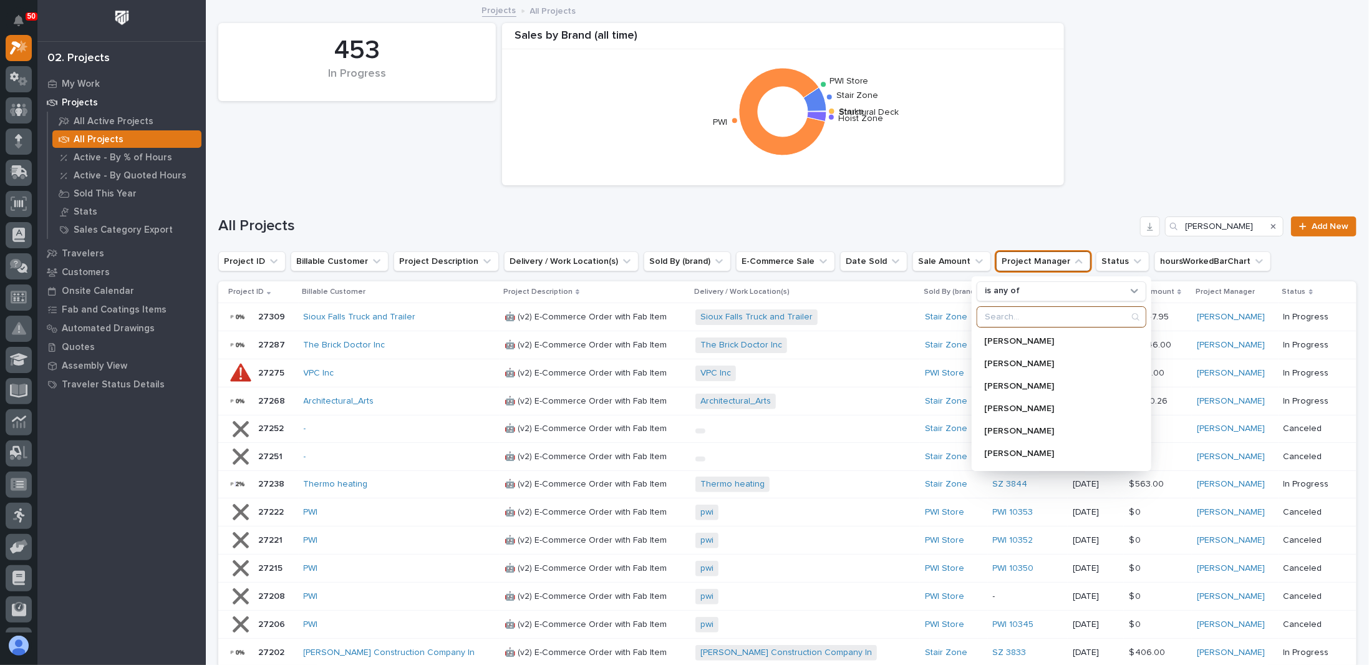
click at [1013, 313] on input "Search" at bounding box center [1061, 317] width 168 height 20
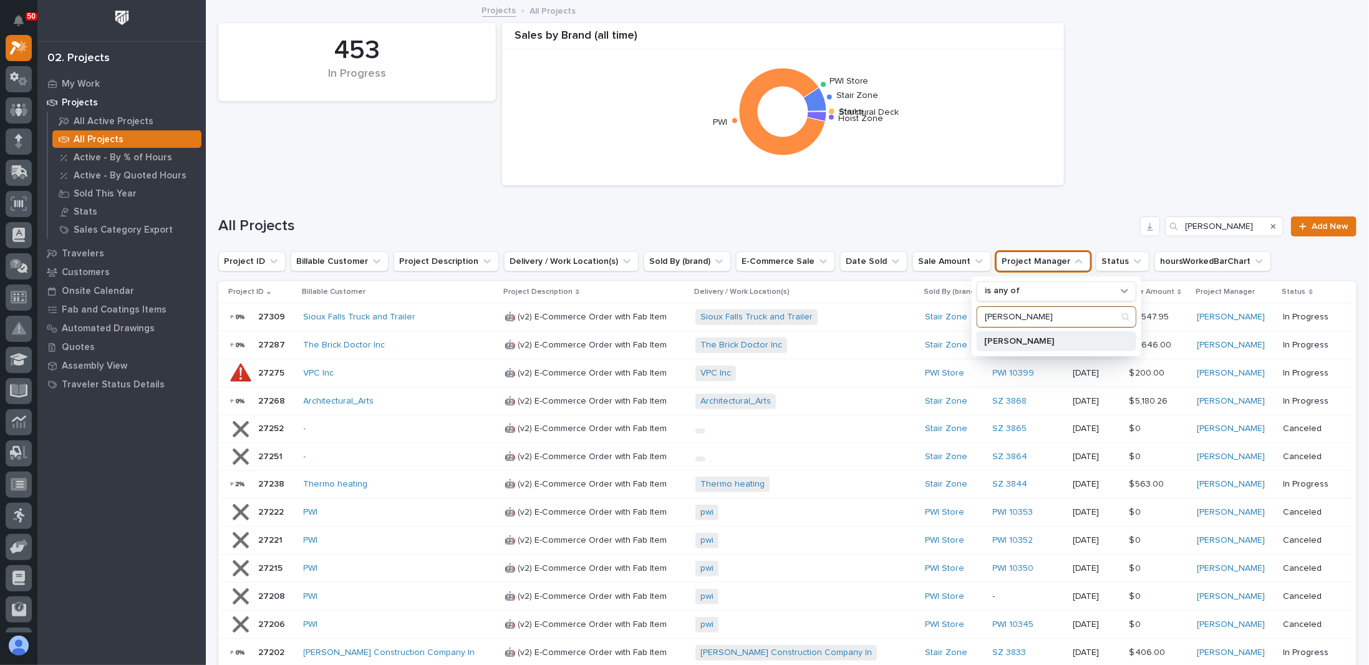
type input "michelle"
click at [1009, 339] on p "Michelle Moore" at bounding box center [1050, 341] width 132 height 9
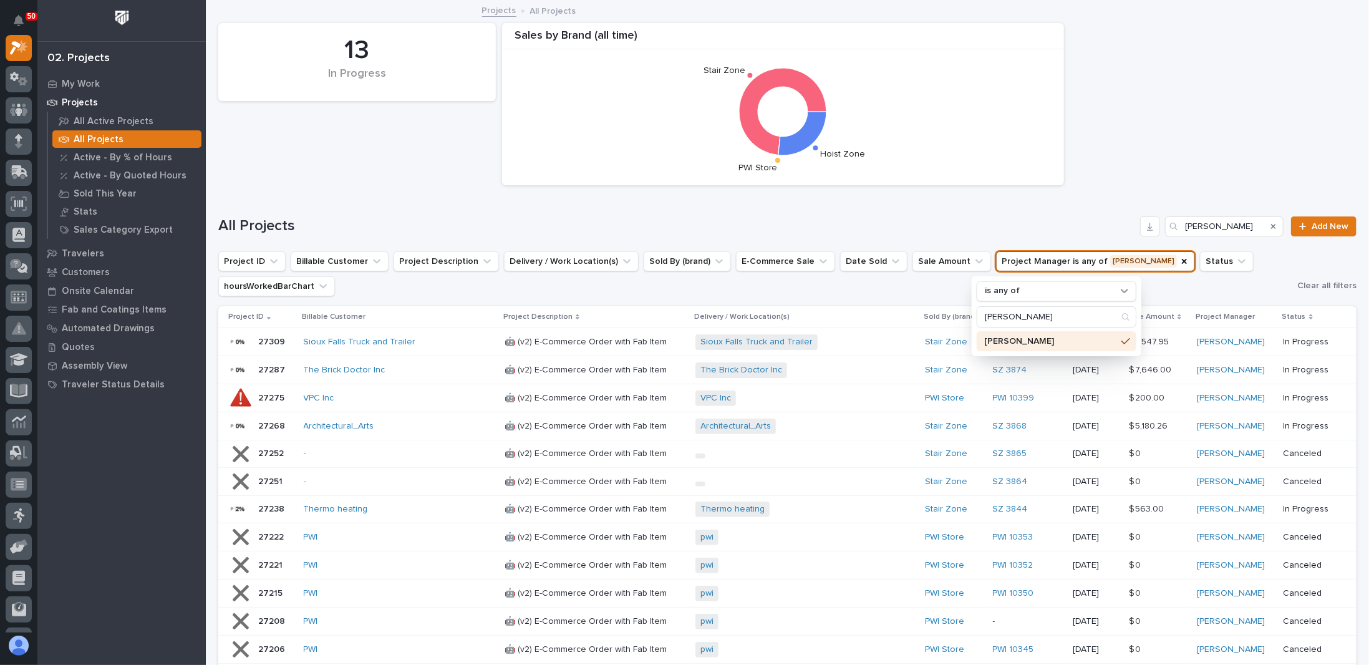
click at [1069, 216] on div "All Projects michelle Add New" at bounding box center [787, 226] width 1138 height 20
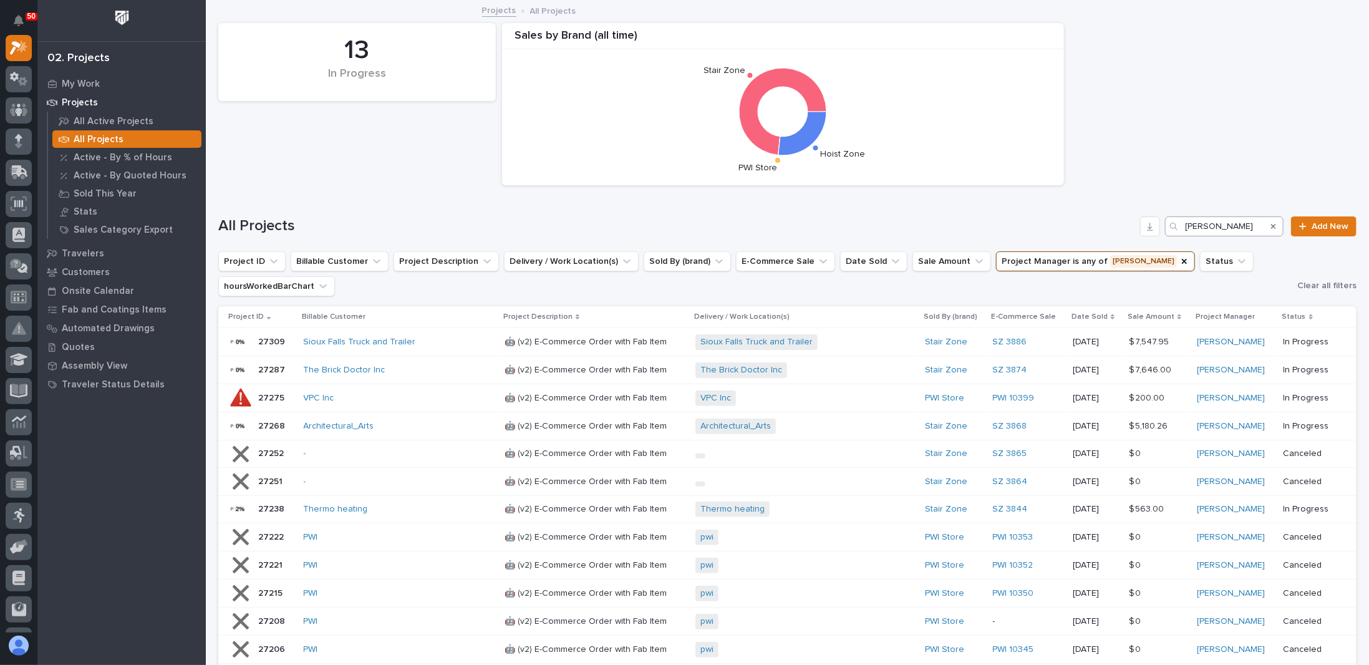
click at [1271, 224] on icon "Search" at bounding box center [1273, 226] width 5 height 5
click at [1229, 228] on input "Search" at bounding box center [1224, 226] width 118 height 20
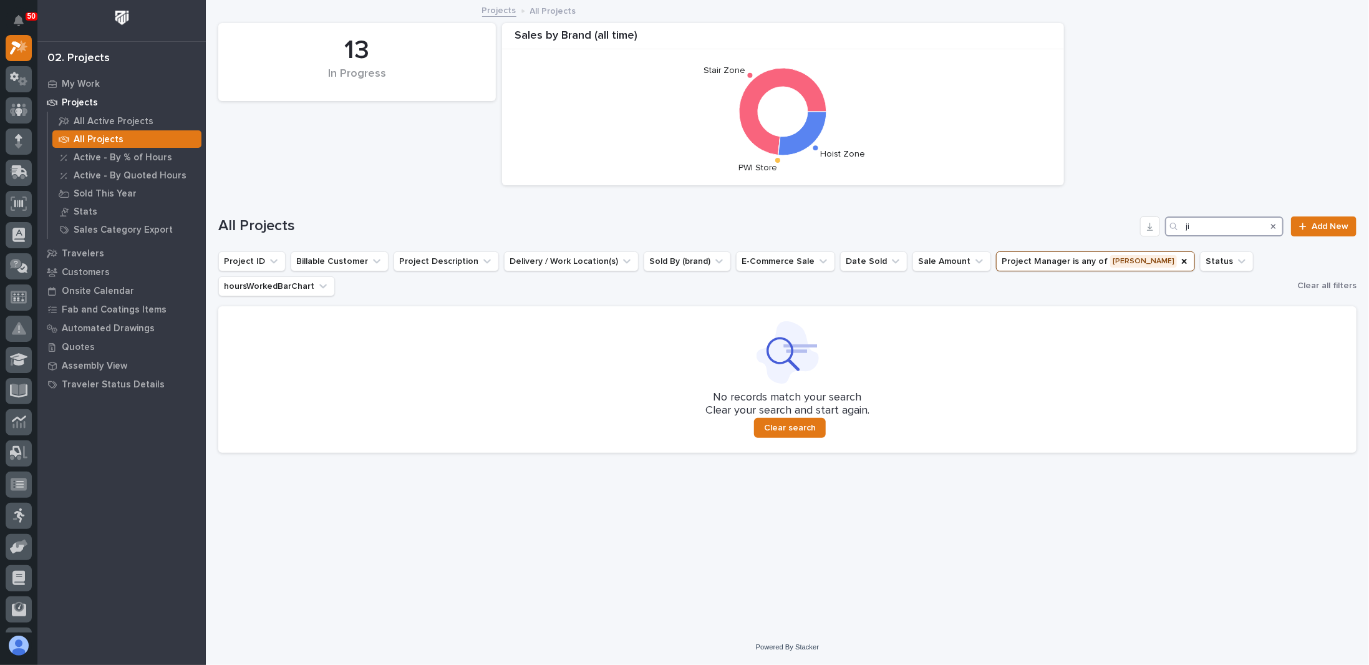
type input "j"
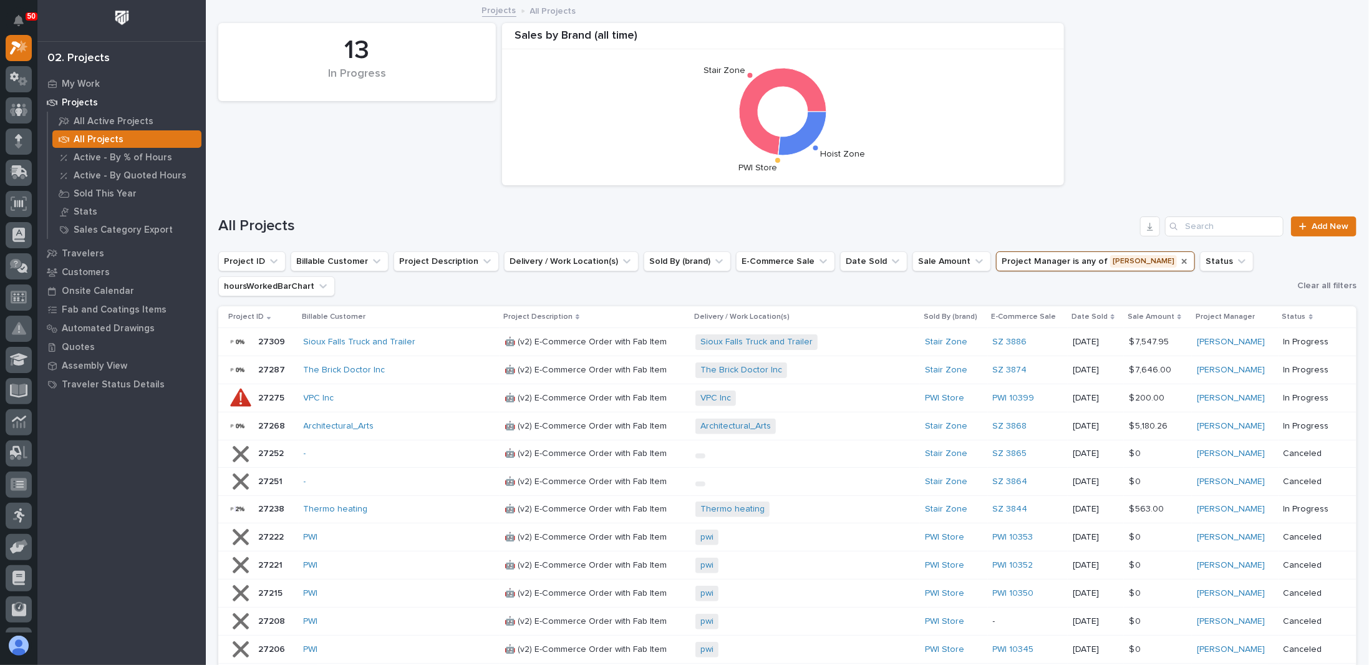
click at [1179, 261] on icon "Project Manager" at bounding box center [1184, 261] width 10 height 10
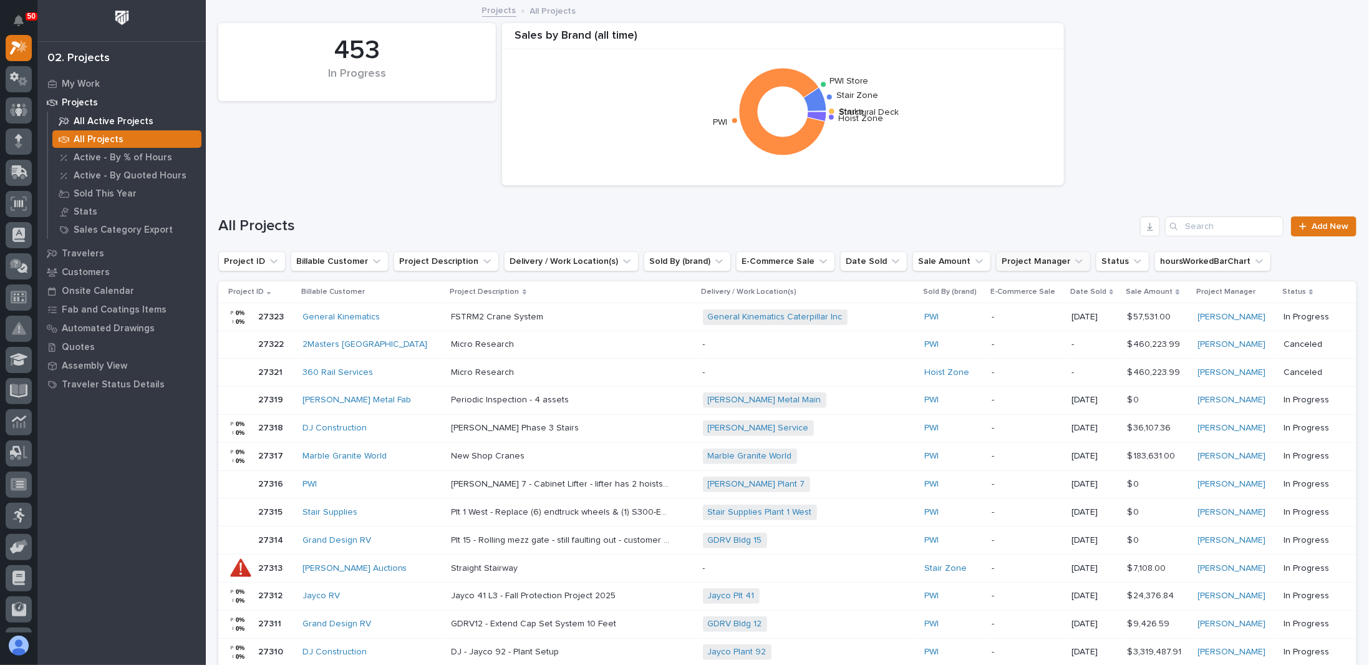
click at [94, 123] on p "All Active Projects" at bounding box center [114, 121] width 80 height 11
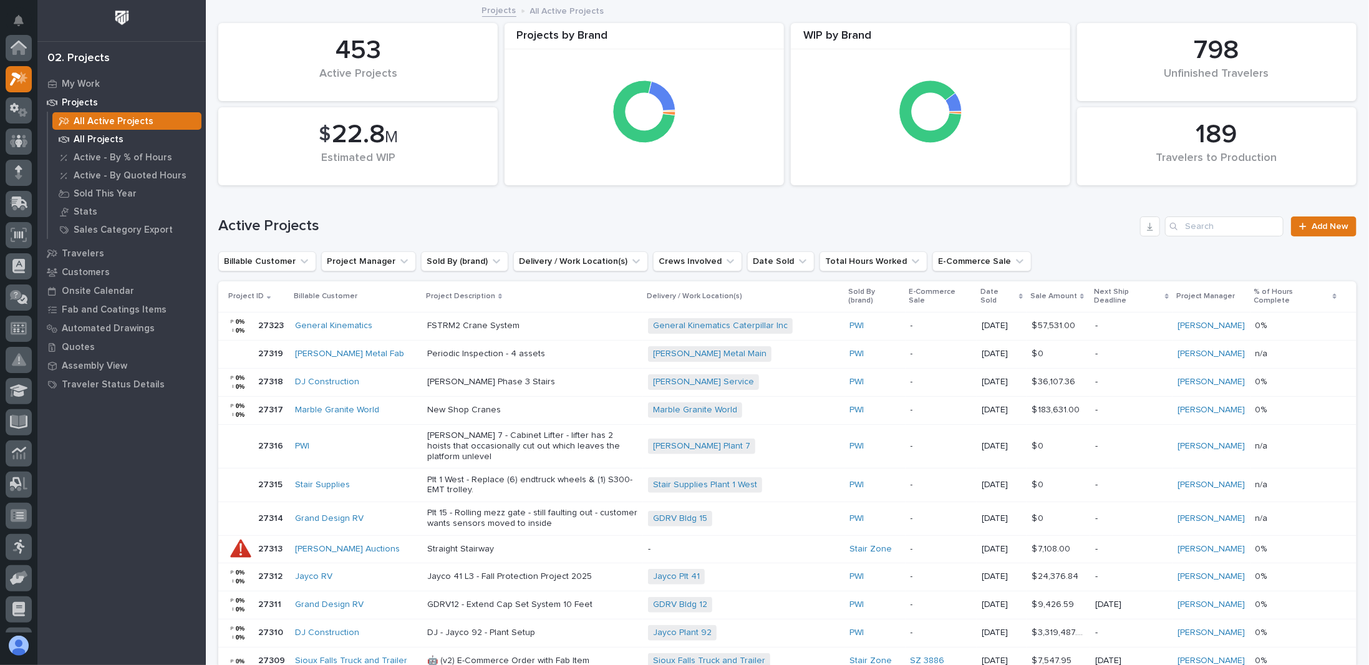
scroll to position [31, 0]
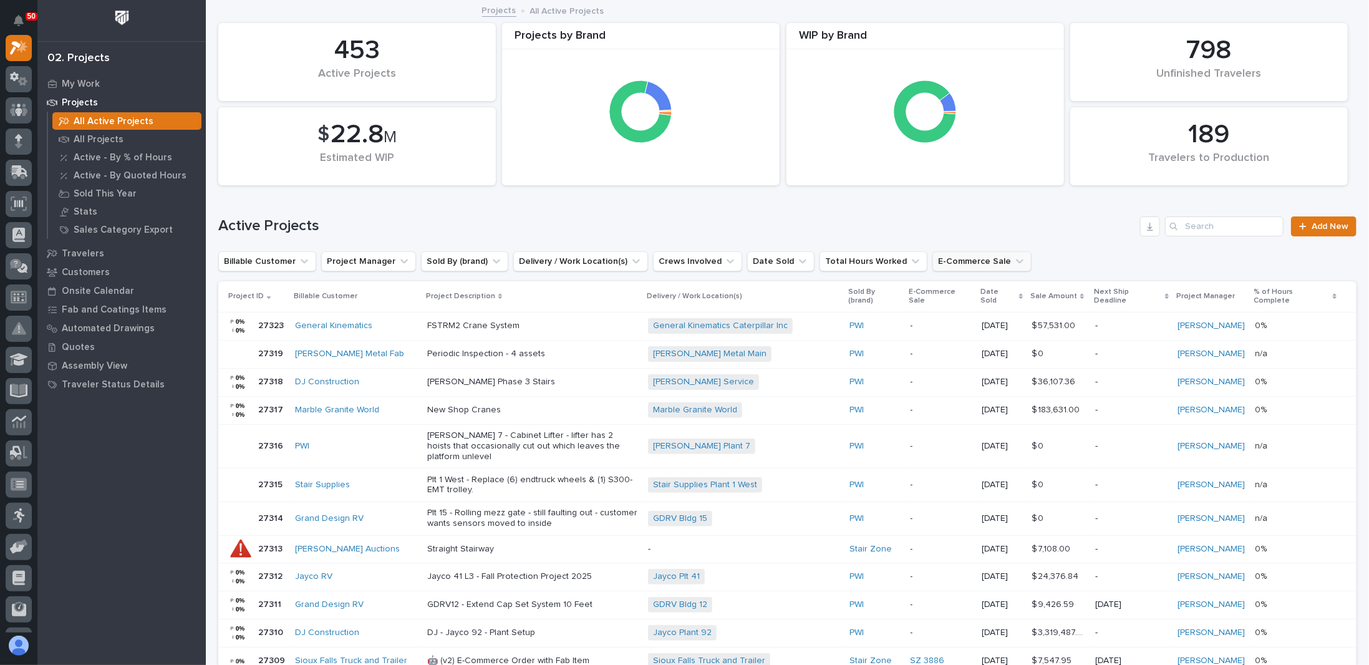
click at [975, 259] on button "E-Commerce Sale" at bounding box center [981, 261] width 99 height 20
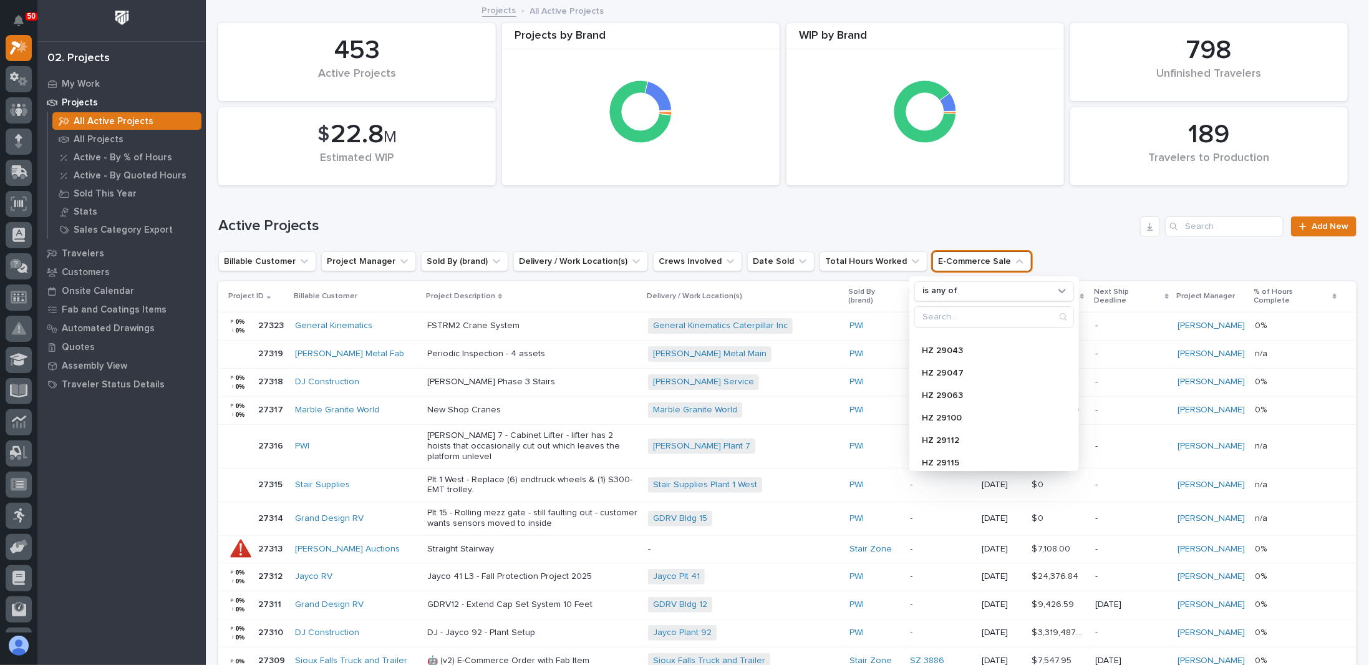
scroll to position [985, 0]
click at [981, 229] on h1 "Active Projects" at bounding box center [676, 226] width 917 height 18
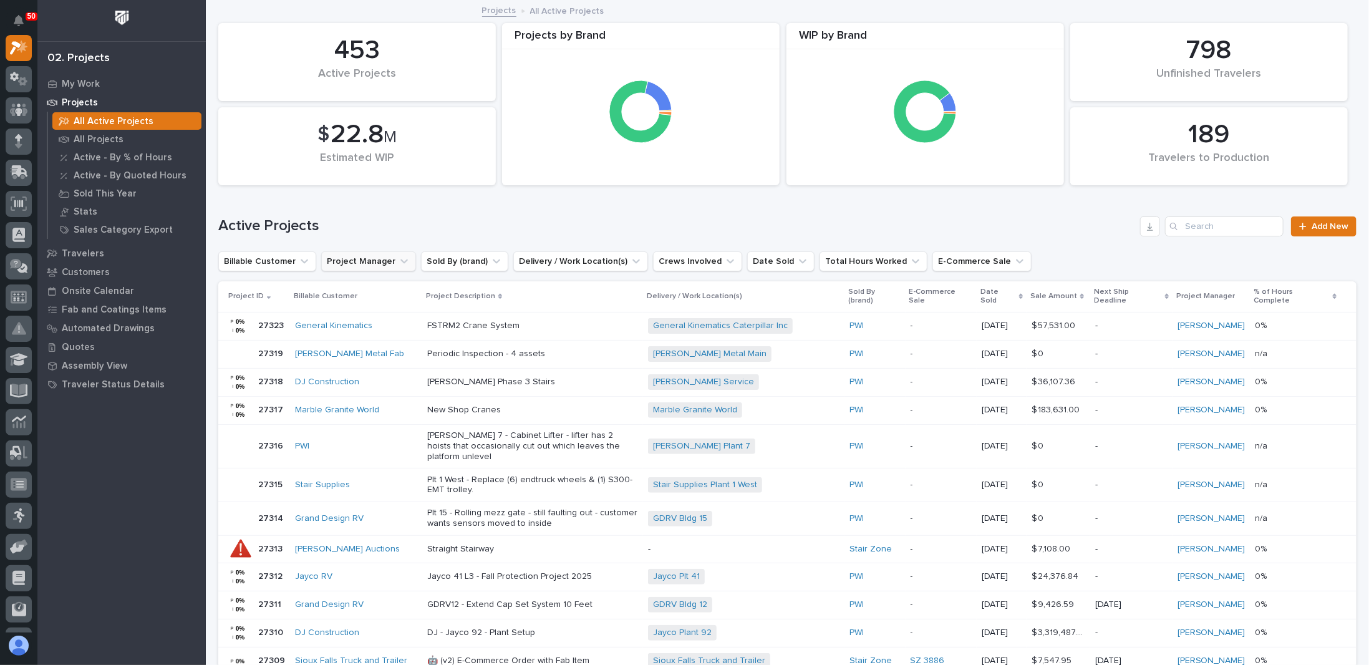
click at [390, 264] on button "Project Manager" at bounding box center [368, 261] width 95 height 20
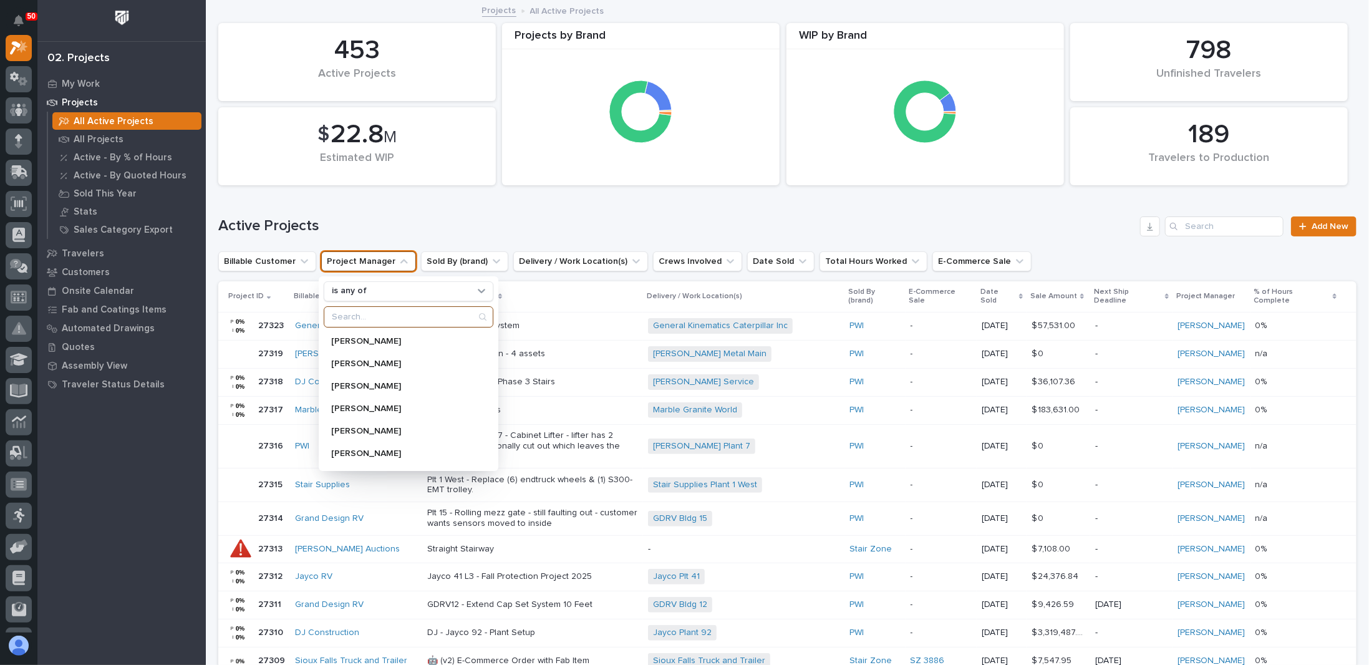
click at [377, 311] on input "Search" at bounding box center [408, 317] width 168 height 20
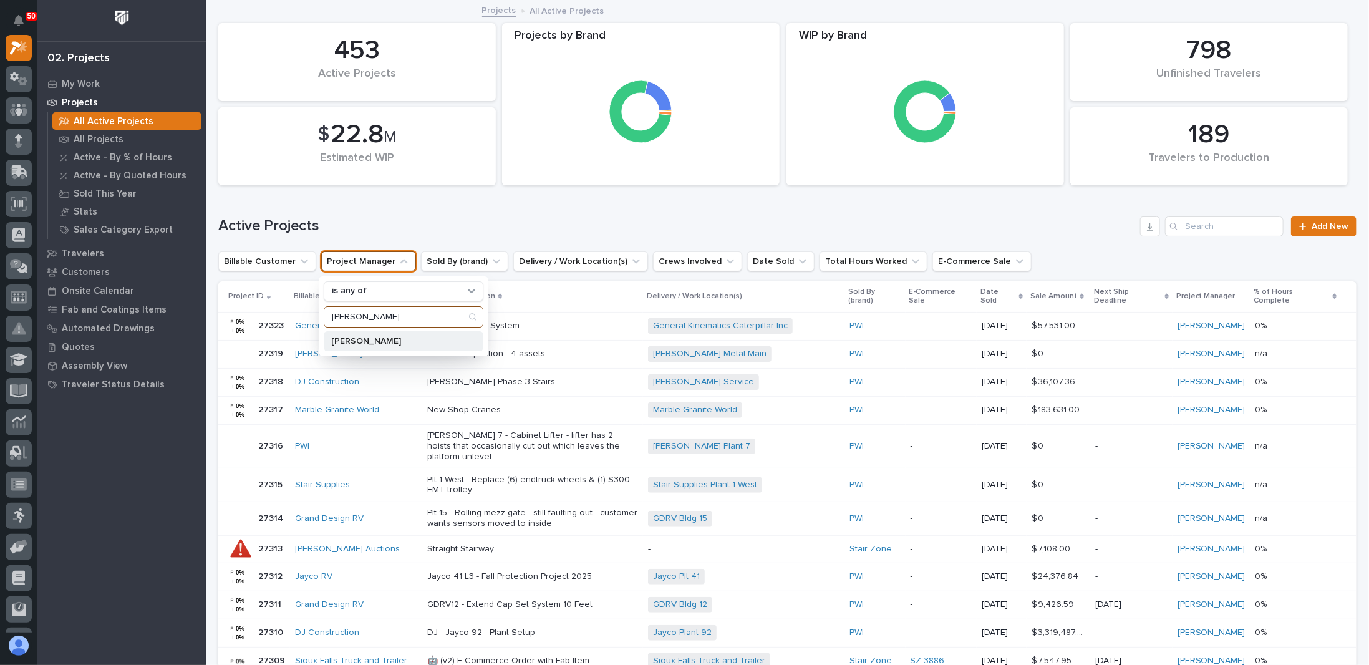
type input "michelle"
click at [365, 334] on div "Michelle Moore" at bounding box center [404, 341] width 160 height 20
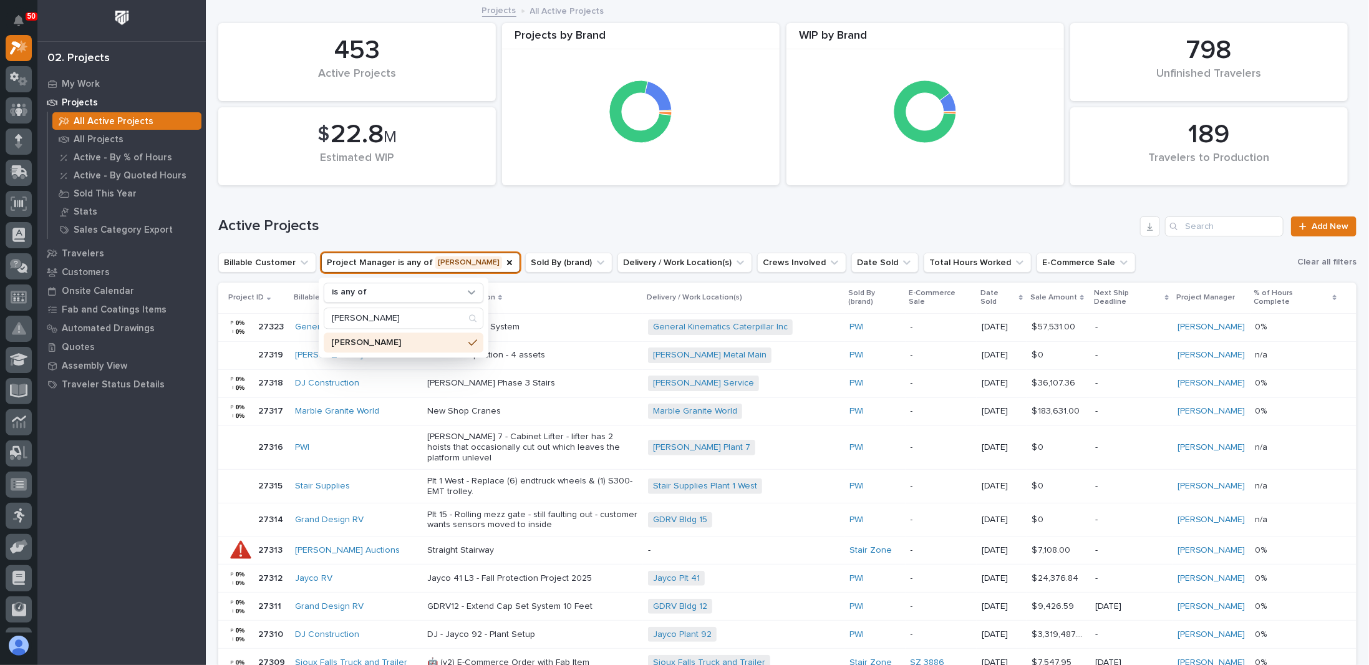
click at [480, 222] on h1 "Active Projects" at bounding box center [676, 226] width 917 height 18
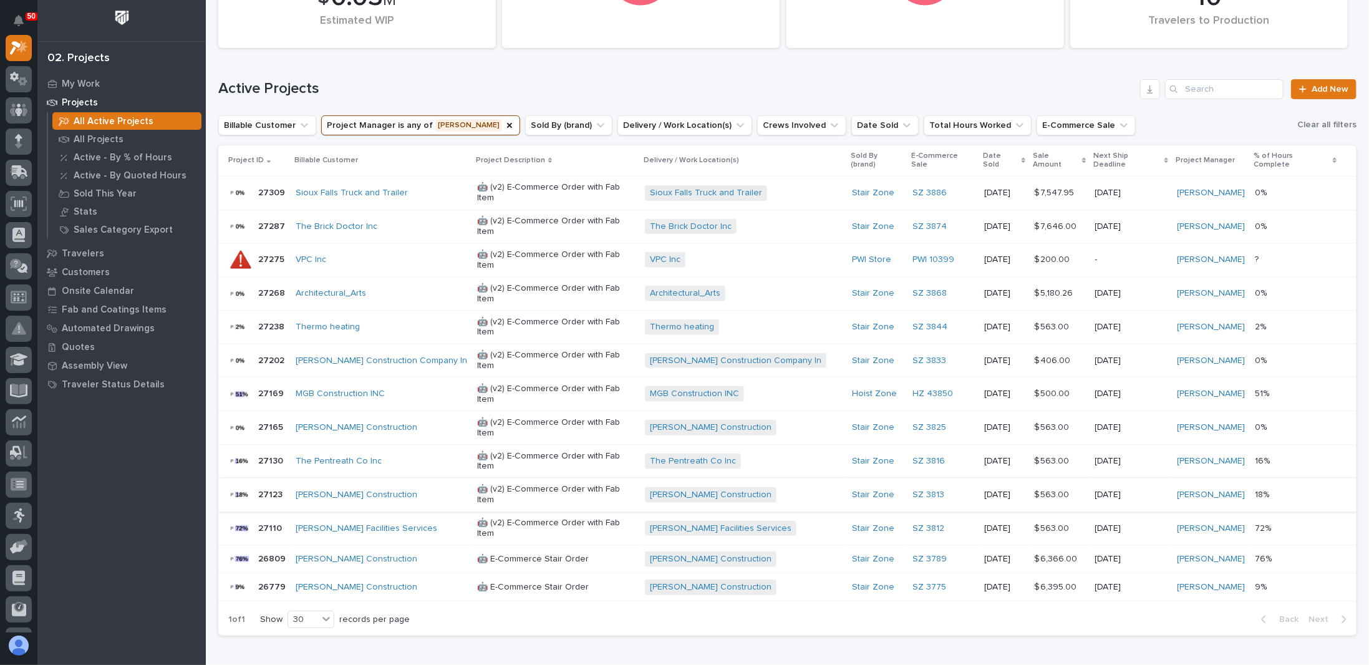
scroll to position [142, 0]
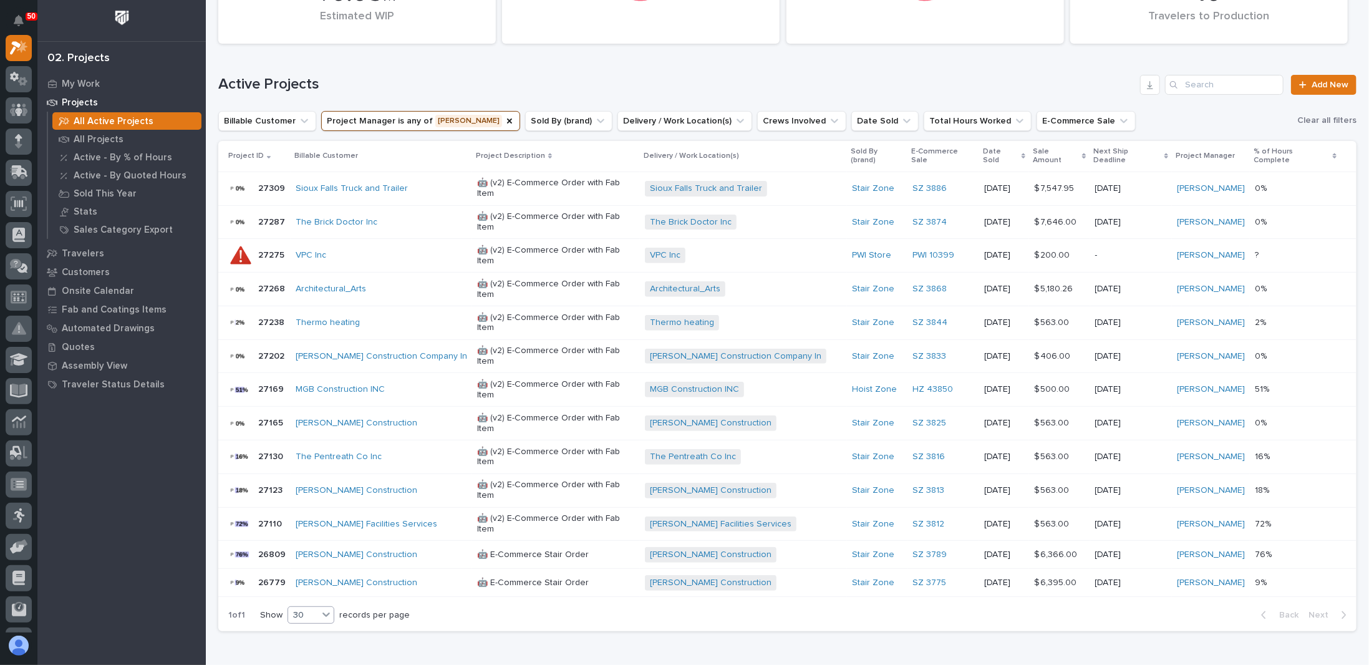
click at [330, 608] on icon at bounding box center [326, 614] width 12 height 12
click at [313, 589] on div "30" at bounding box center [312, 588] width 46 height 15
click at [739, 248] on div "VPC Inc + 0" at bounding box center [743, 256] width 197 height 16
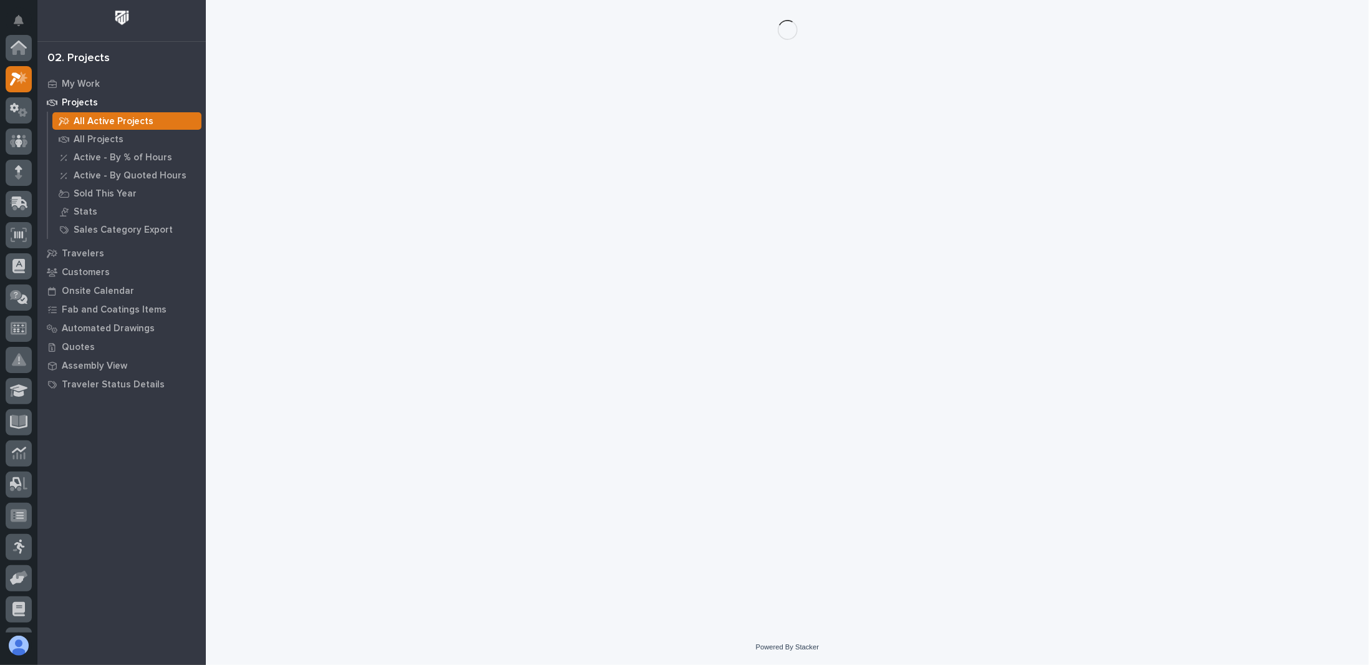
scroll to position [31, 0]
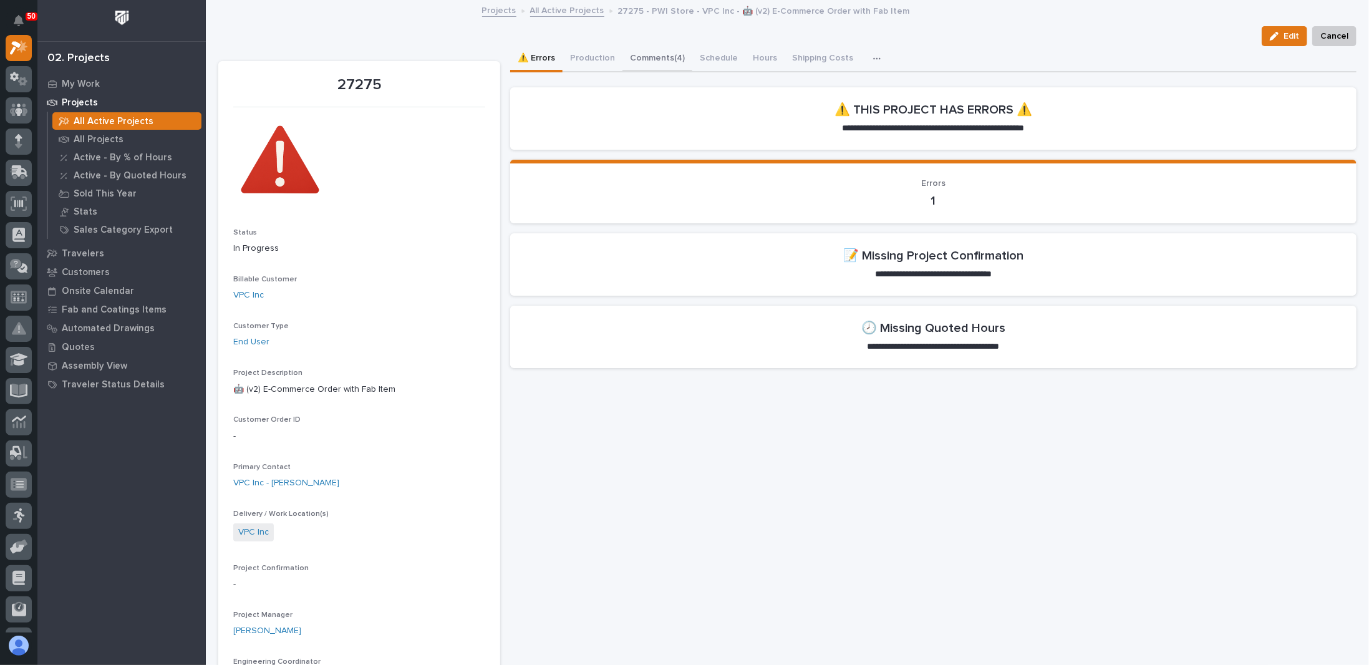
click at [648, 55] on button "Comments (4)" at bounding box center [657, 59] width 70 height 26
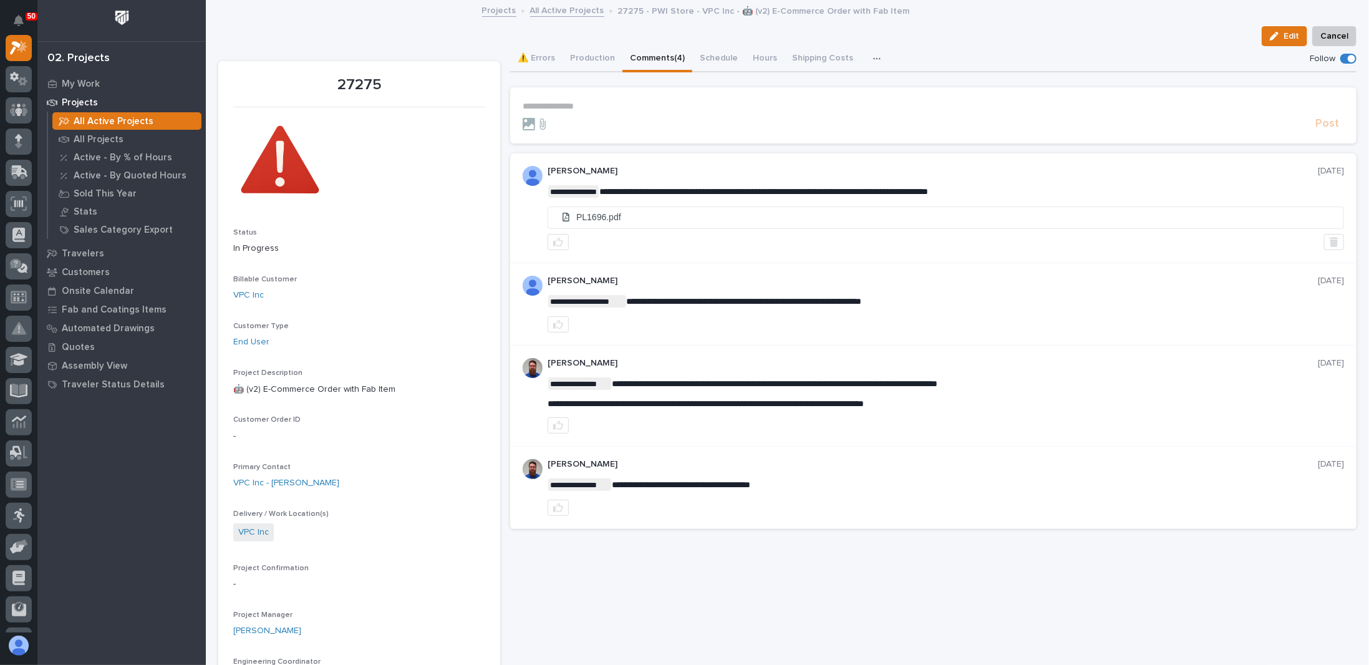
drag, startPoint x: 635, startPoint y: 189, endPoint x: 677, endPoint y: 189, distance: 41.2
click at [735, 188] on span "**********" at bounding box center [776, 191] width 329 height 9
click at [589, 58] on button "Production" at bounding box center [592, 59] width 60 height 26
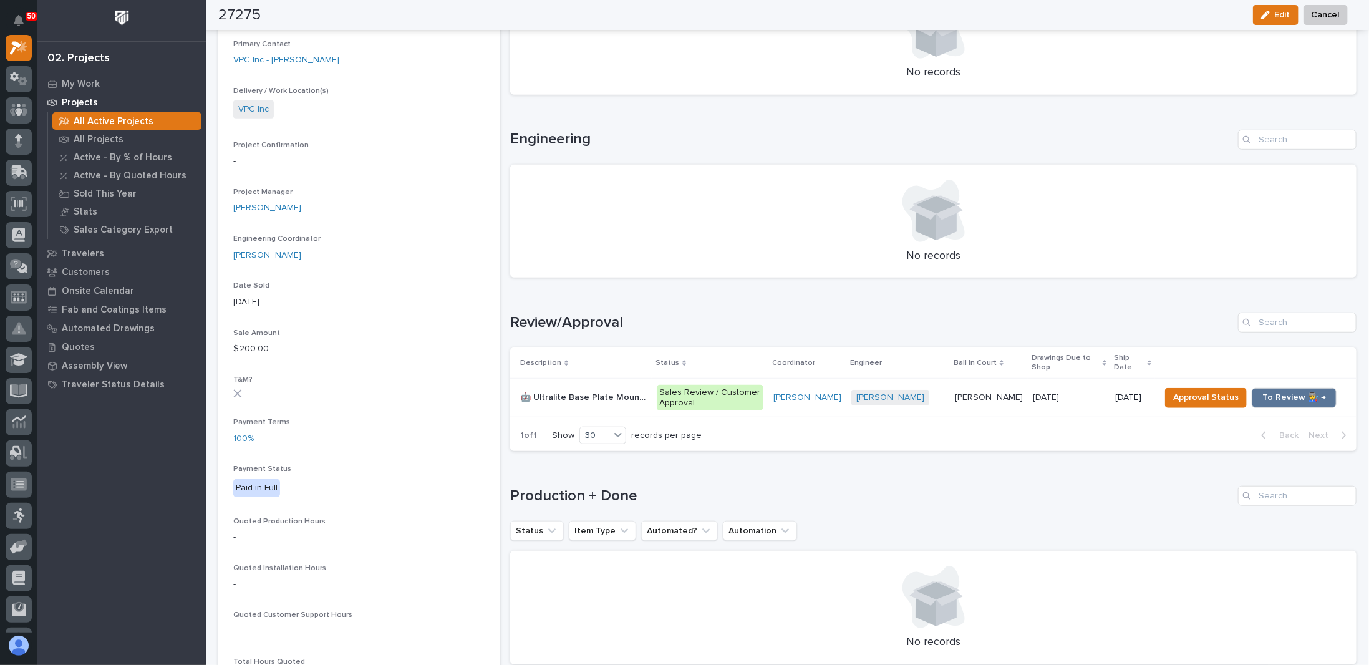
scroll to position [436, 0]
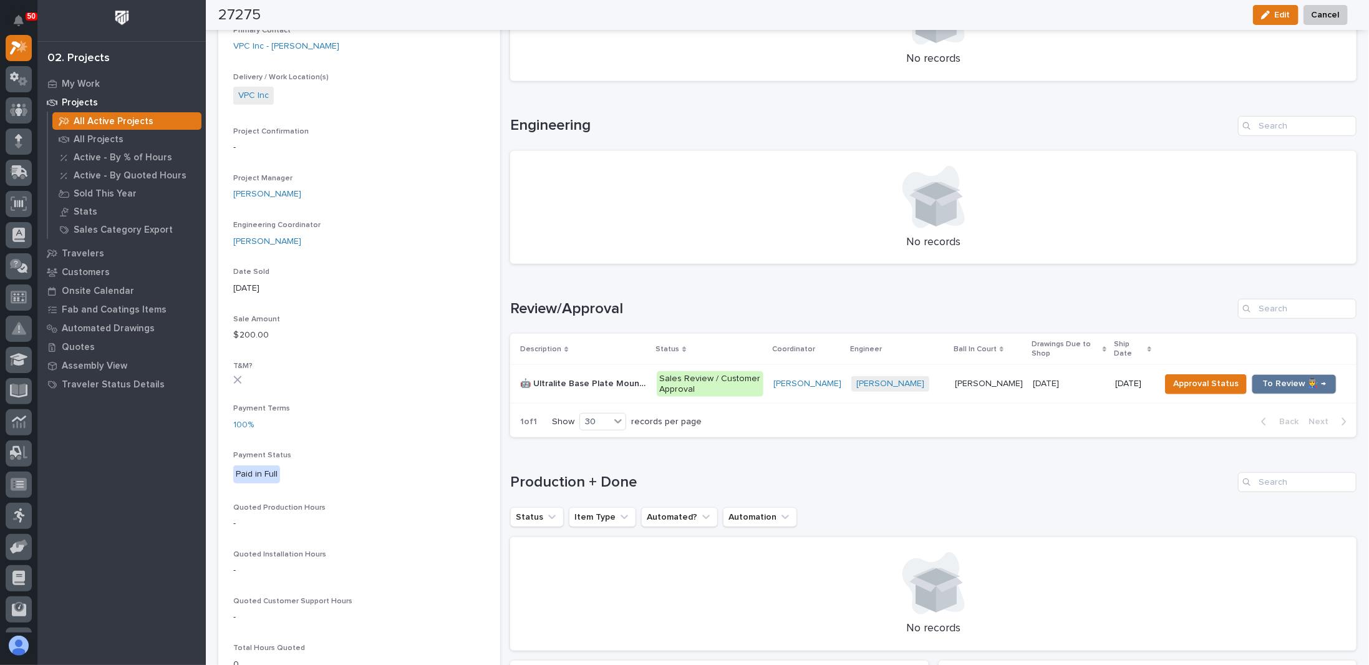
click at [614, 382] on p "🤖 Ultralite Base Plate Mounted Jib Crane" at bounding box center [584, 382] width 129 height 13
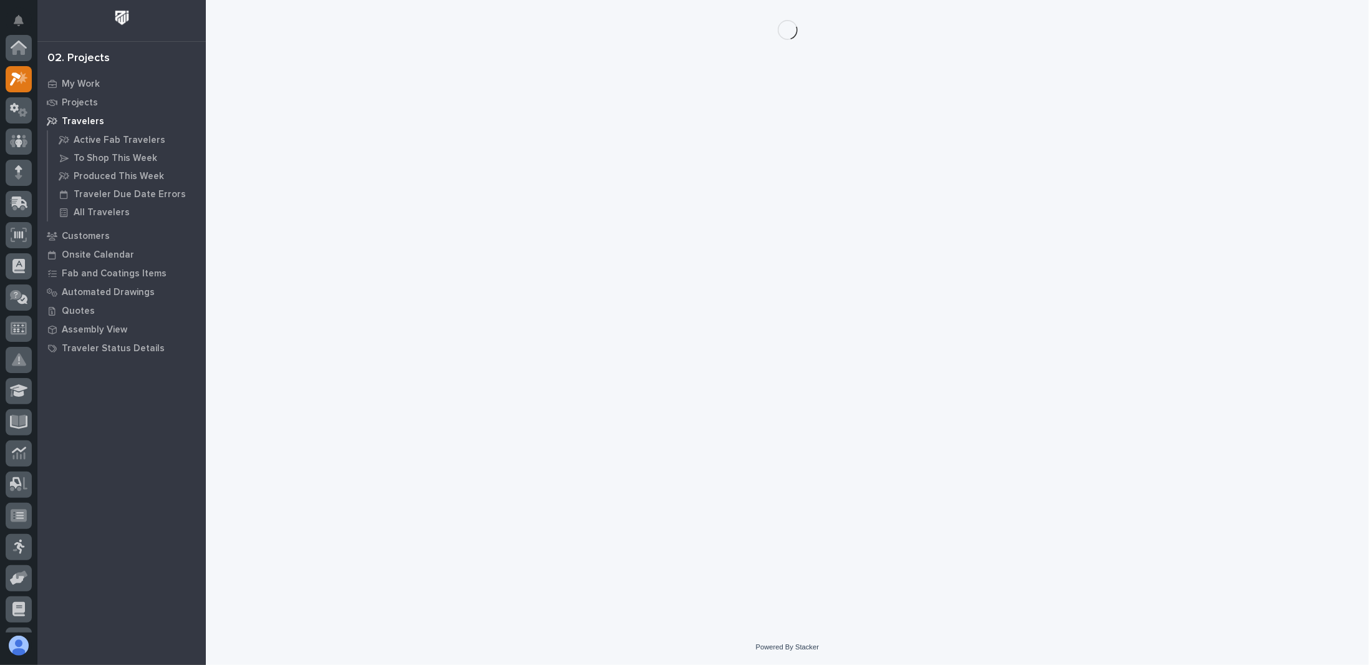
scroll to position [31, 0]
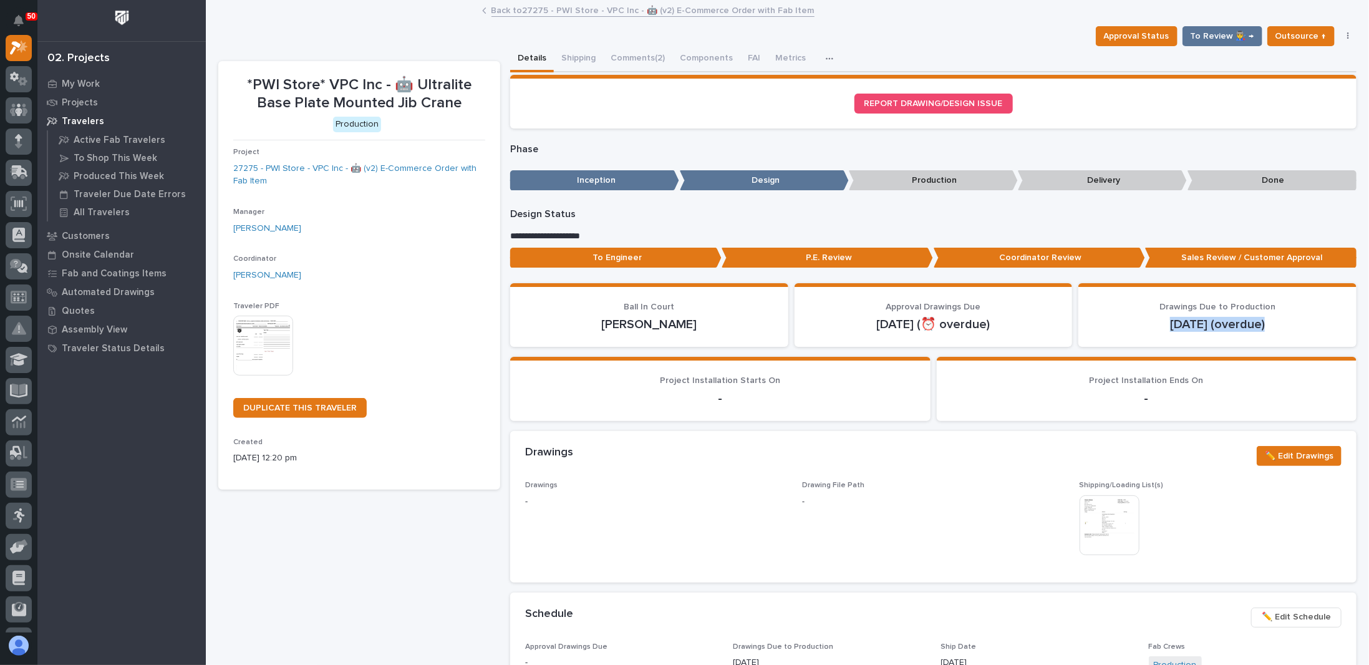
drag, startPoint x: 1166, startPoint y: 323, endPoint x: 1254, endPoint y: 326, distance: 88.0
click at [1254, 326] on p "Sep 17 (overdue)" at bounding box center [1217, 324] width 248 height 15
click at [1255, 326] on p "Sep 17 (overdue)" at bounding box center [1217, 324] width 248 height 15
click at [1261, 324] on p "Sep 17 (overdue)" at bounding box center [1217, 324] width 248 height 15
click at [645, 57] on button "Comments (2)" at bounding box center [637, 59] width 69 height 26
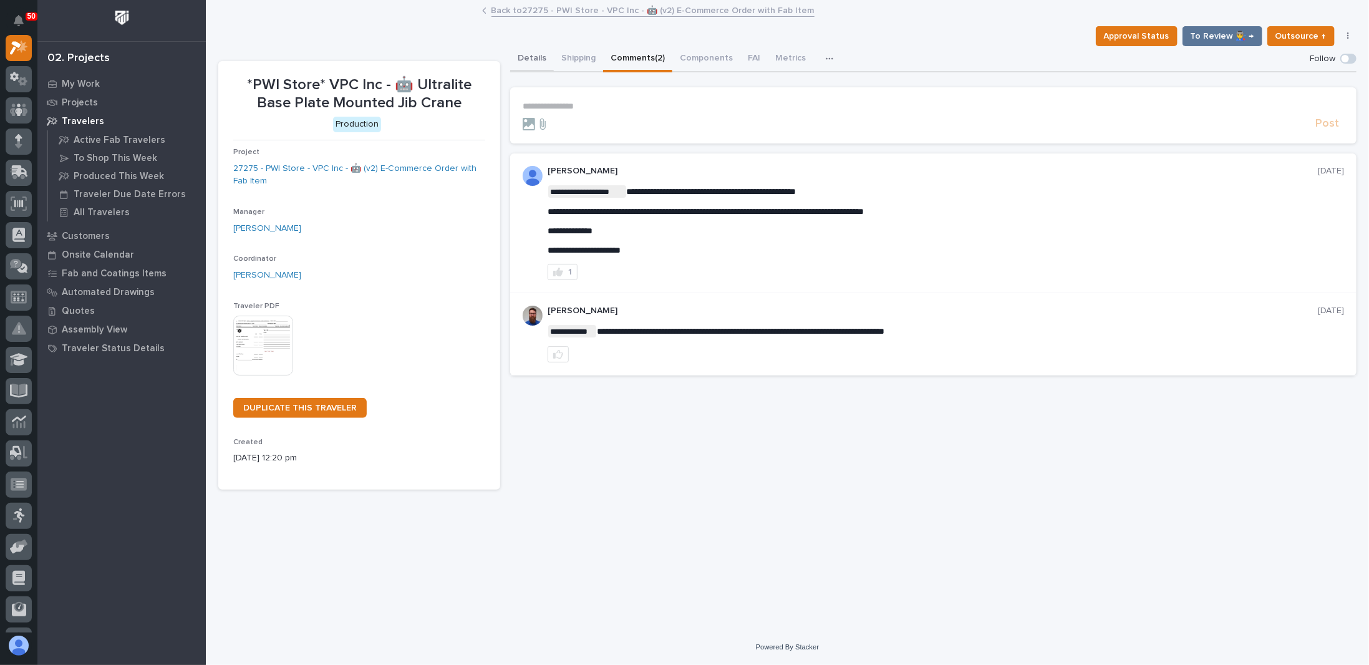
click at [538, 58] on button "Details" at bounding box center [532, 59] width 44 height 26
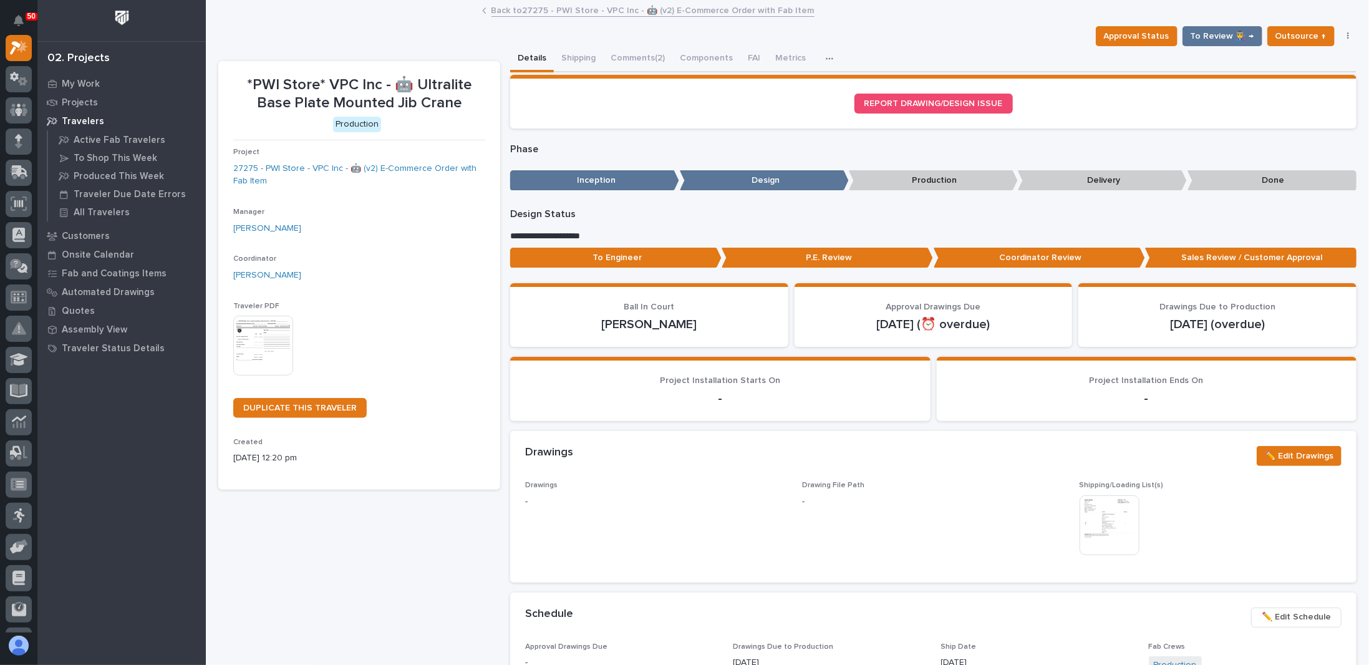
click at [826, 56] on div "button" at bounding box center [832, 58] width 12 height 9
click at [640, 58] on button "Comments (2)" at bounding box center [637, 59] width 69 height 26
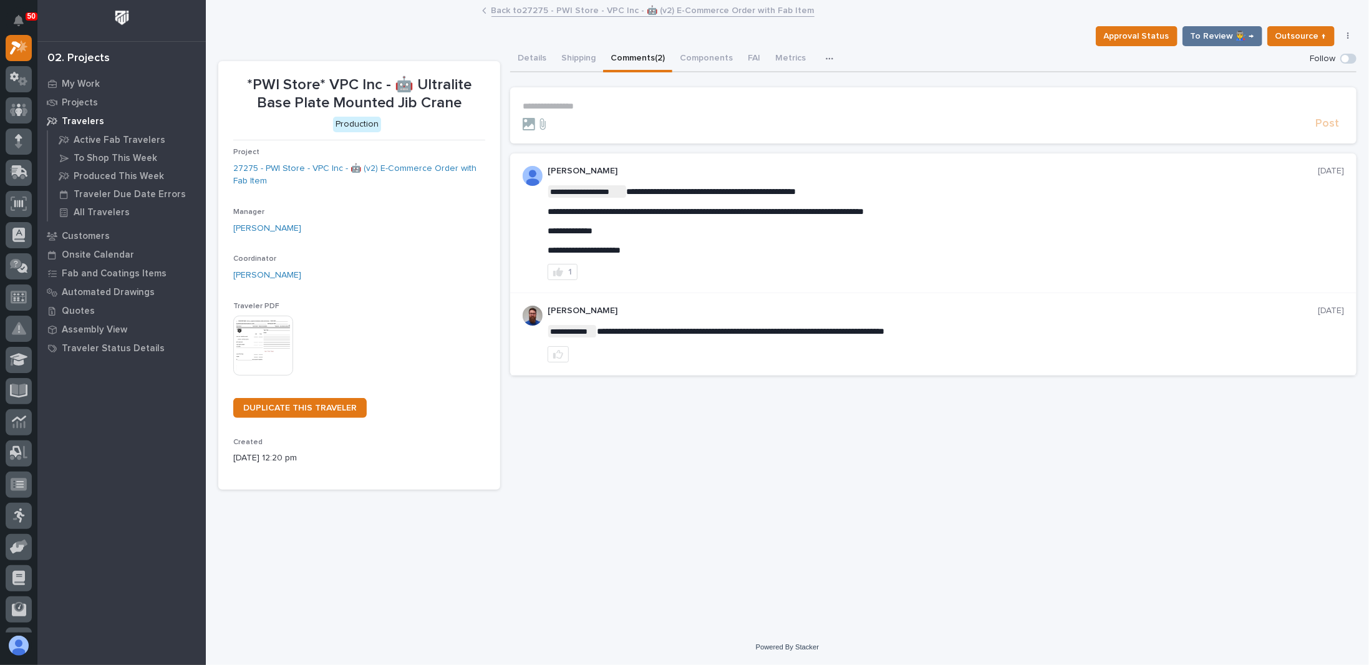
click at [614, 104] on p "**********" at bounding box center [933, 106] width 821 height 11
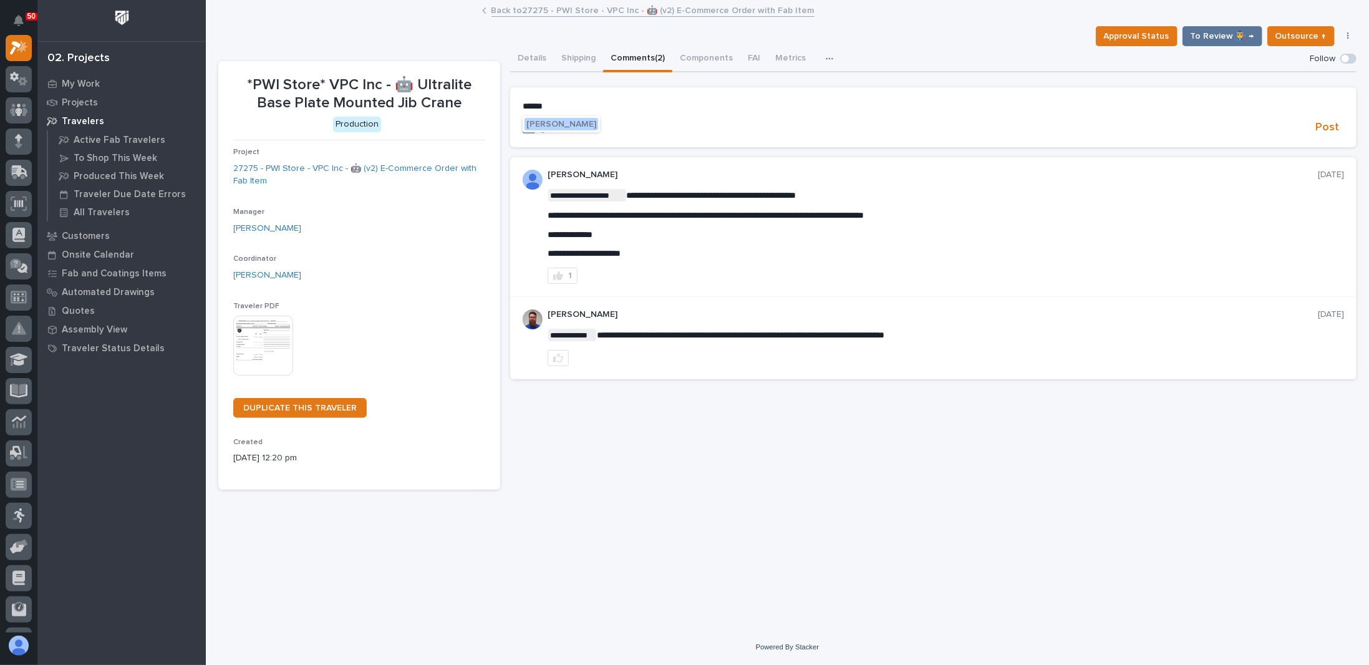
click at [556, 121] on span "Michelle Moore" at bounding box center [561, 124] width 70 height 9
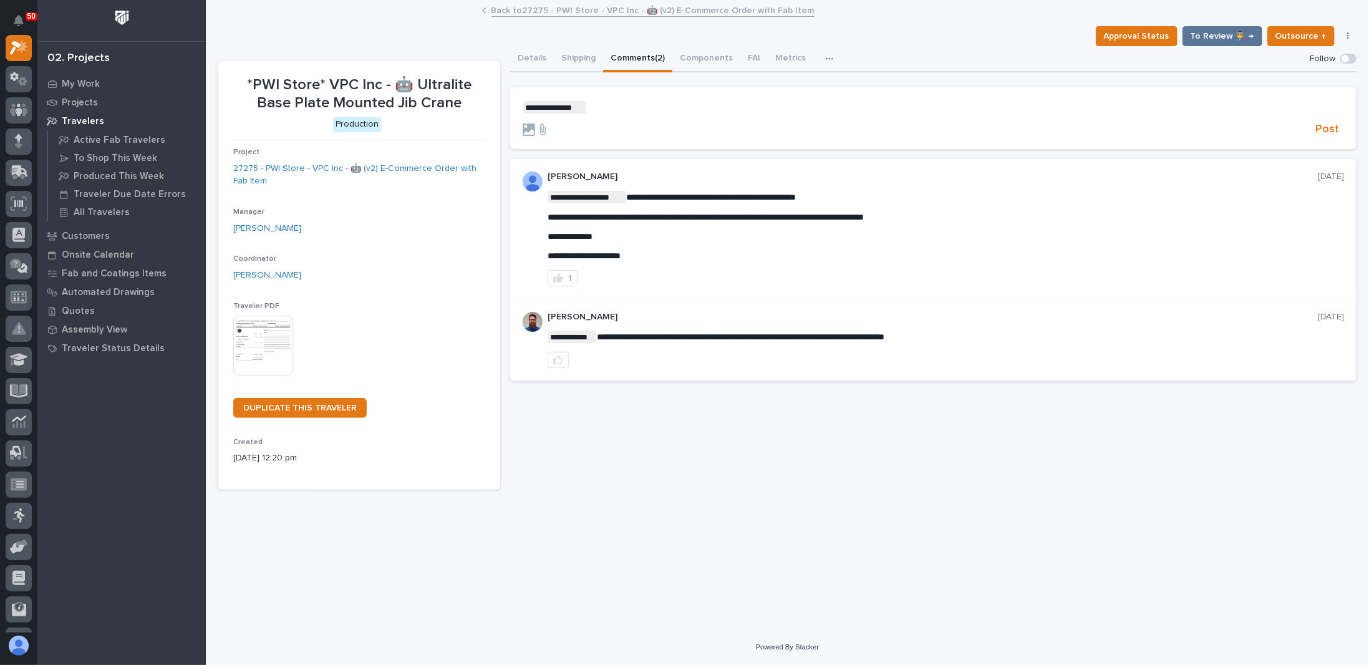
click at [604, 110] on p "**********" at bounding box center [933, 107] width 821 height 12
click at [597, 106] on span "**********" at bounding box center [679, 107] width 185 height 9
click at [1319, 127] on span "Post" at bounding box center [1327, 129] width 24 height 14
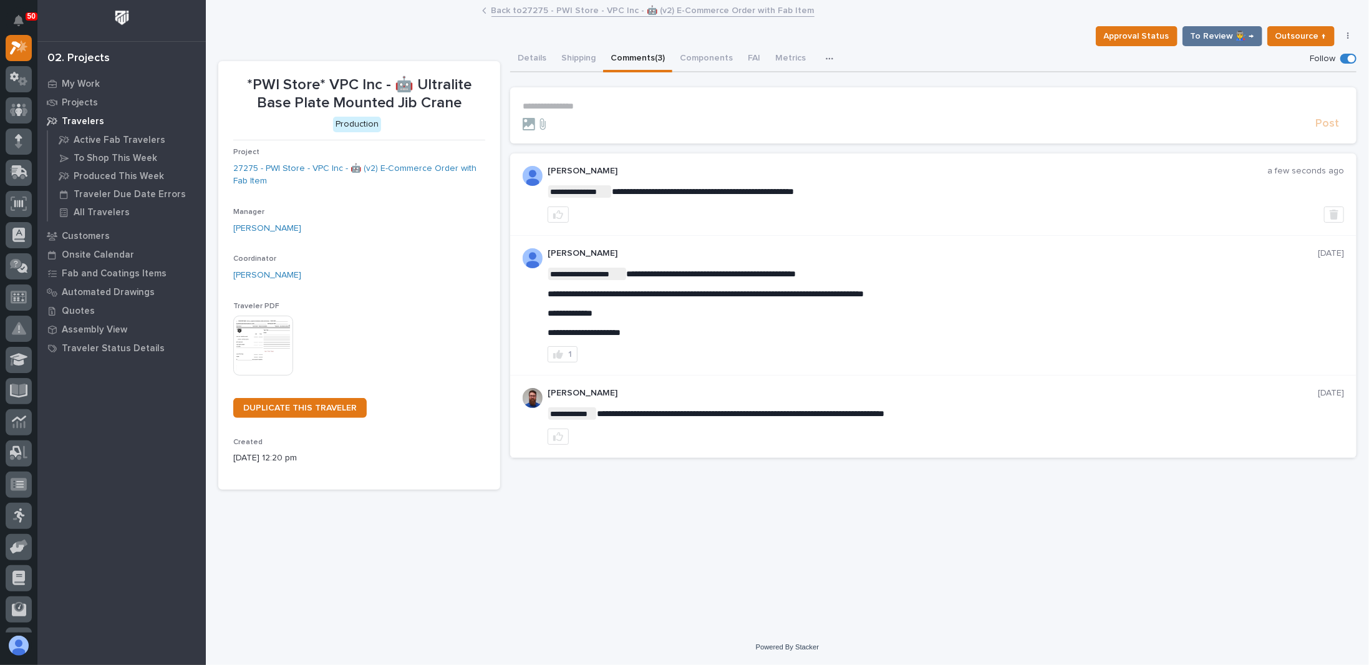
click at [655, 513] on div "**********" at bounding box center [787, 299] width 1150 height 597
click at [516, 6] on link "Back to 27275 - PWI Store - VPC Inc - 🤖 (v2) E-Commerce Order with Fab Item" at bounding box center [652, 9] width 323 height 14
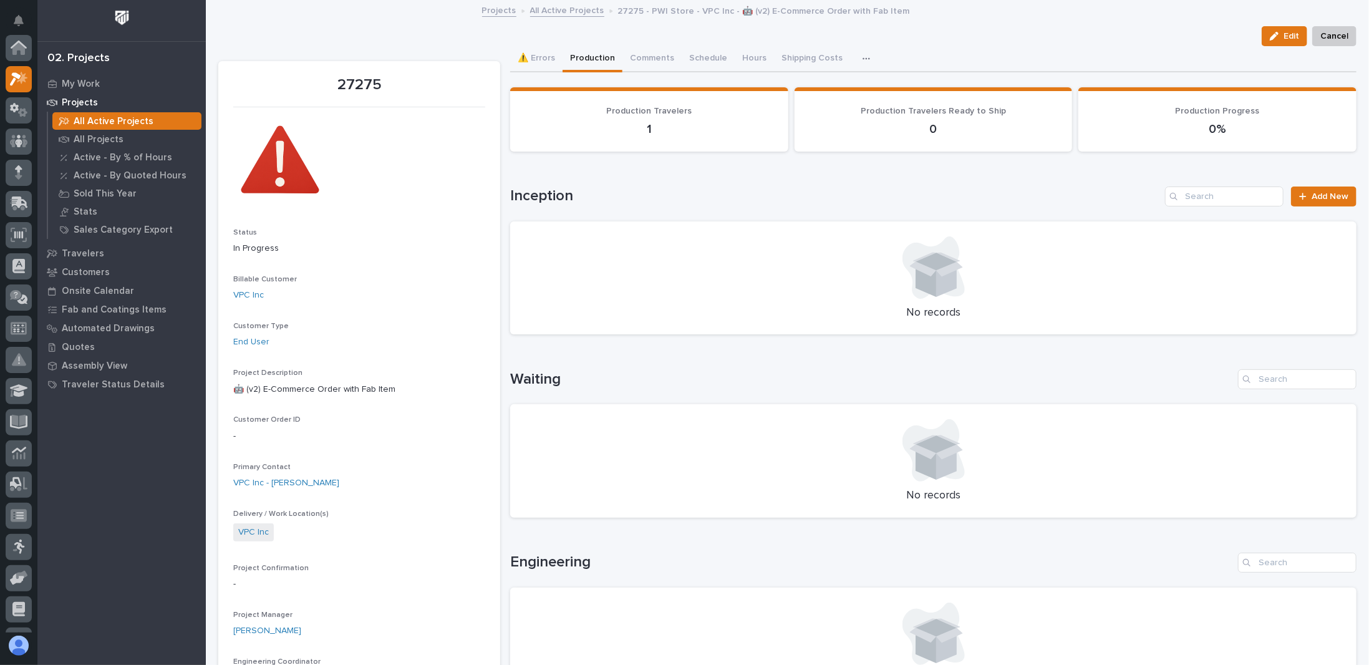
scroll to position [31, 0]
click at [642, 64] on button "Comments (4)" at bounding box center [657, 59] width 70 height 26
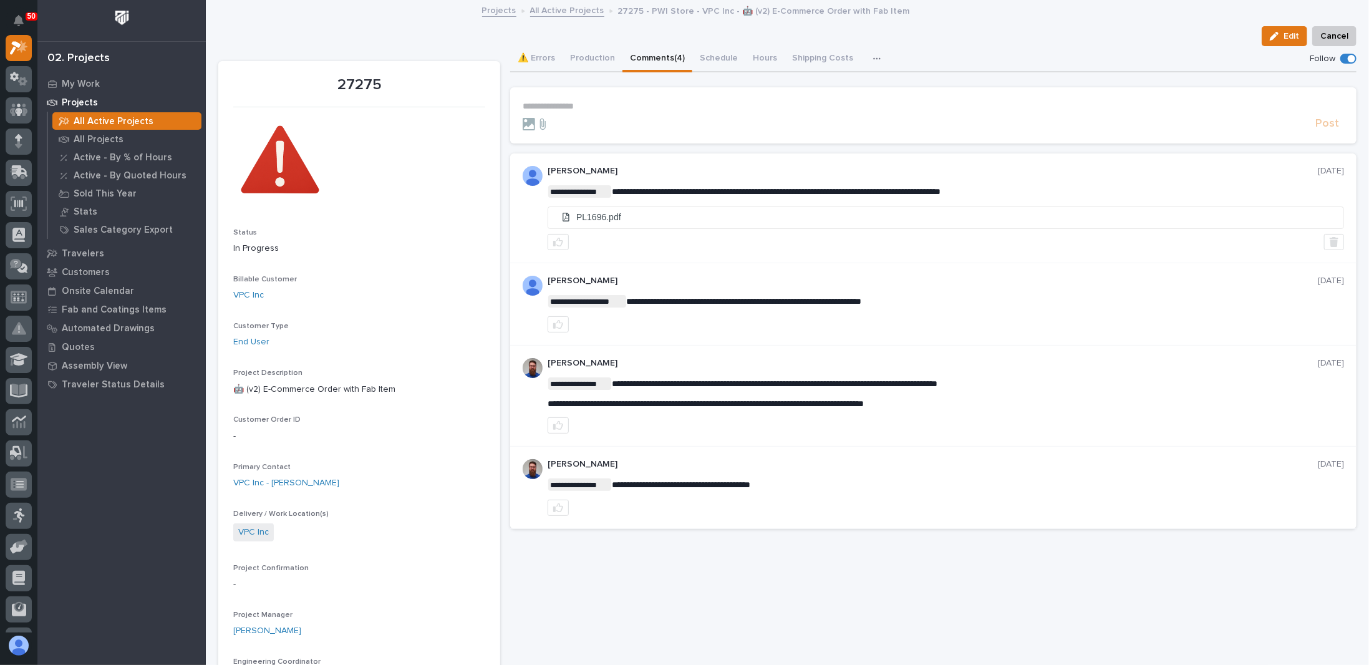
click at [590, 55] on button "Production" at bounding box center [592, 59] width 60 height 26
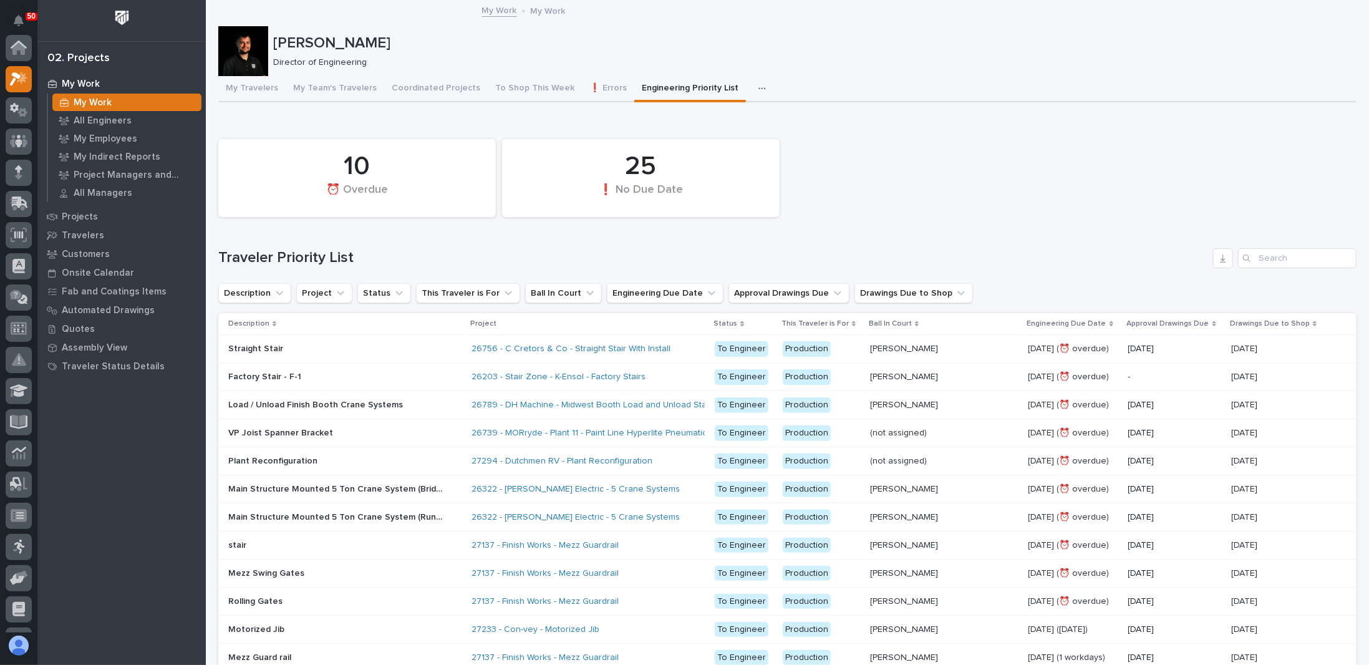
scroll to position [31, 0]
click at [1265, 260] on input "Search" at bounding box center [1297, 258] width 118 height 20
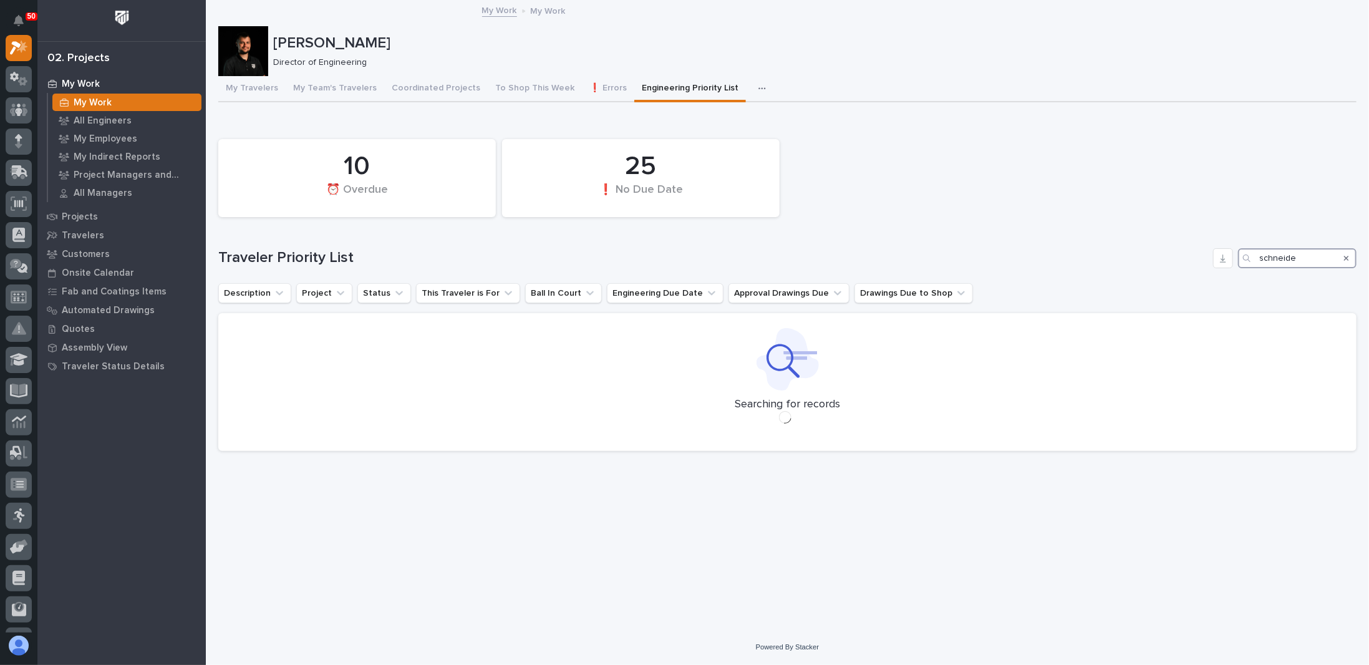
type input "[PERSON_NAME]"
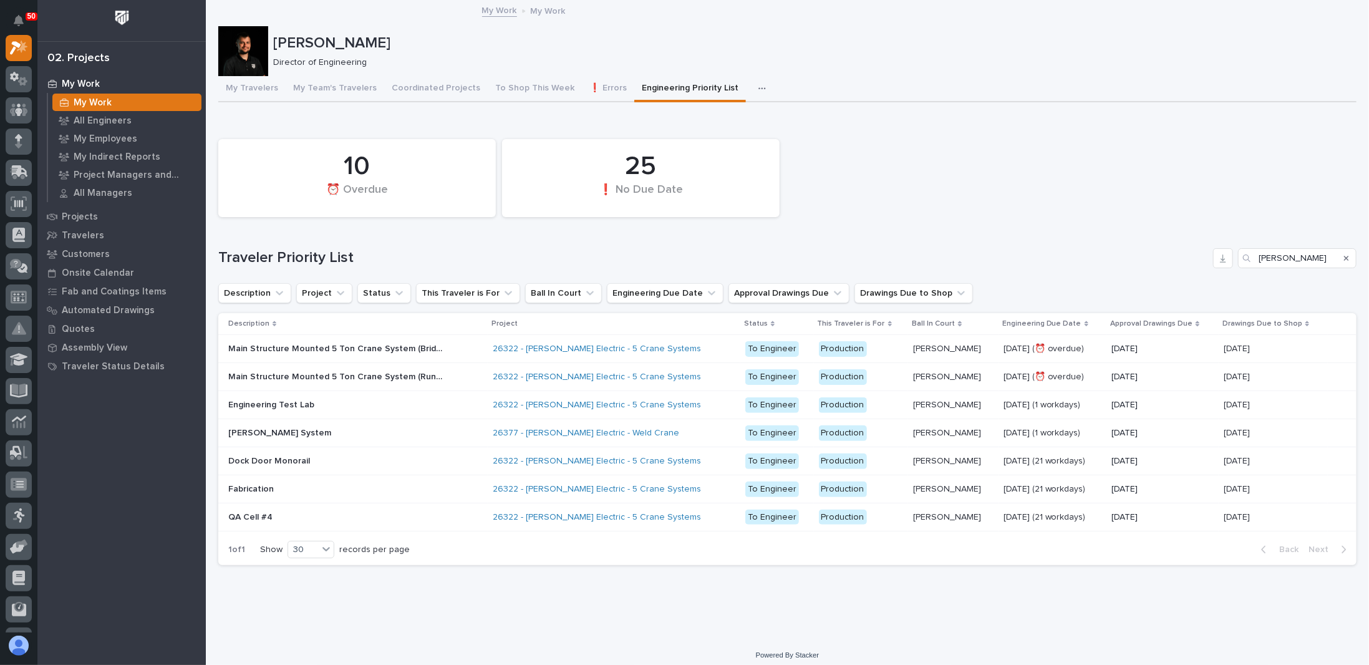
click at [335, 351] on p "Main Structure Mounted 5 Ton Crane System (Bridges (x4))" at bounding box center [338, 347] width 221 height 13
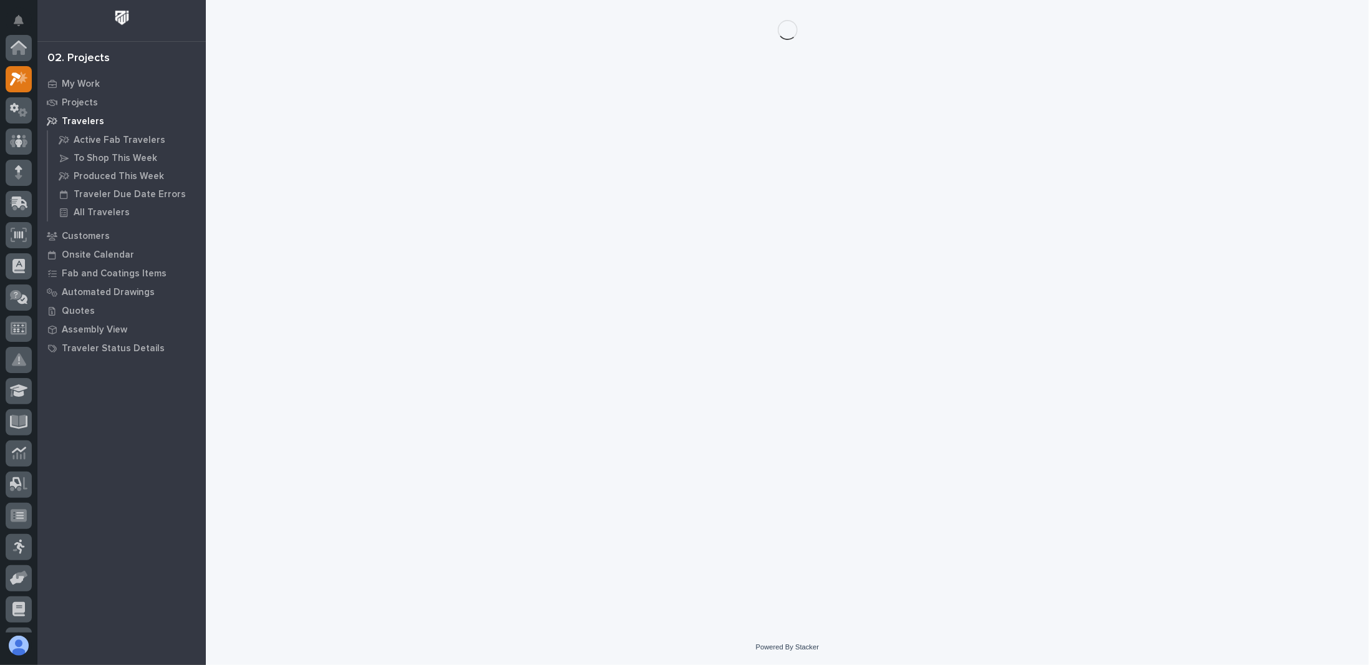
scroll to position [31, 0]
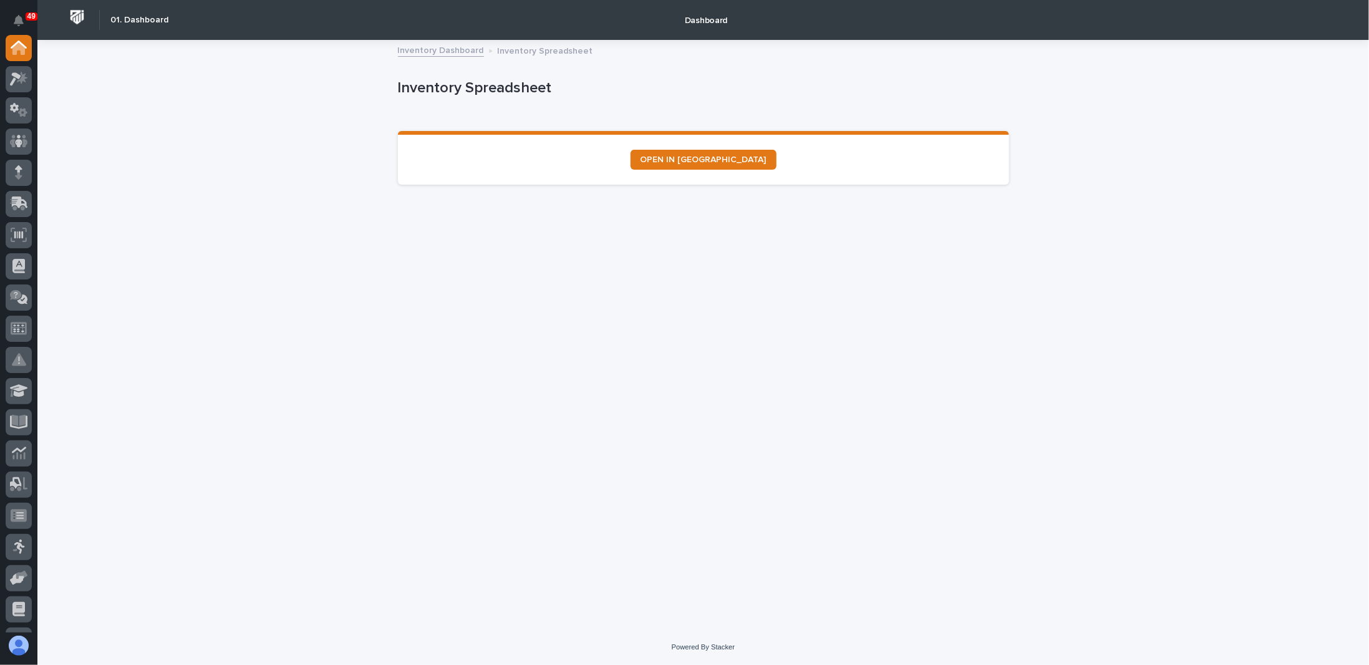
click at [273, 147] on div "Loading... Saving… Loading... Saving… Inventory Spreadsheet Inventory Spreadshe…" at bounding box center [702, 335] width 1331 height 588
